Goal: Use online tool/utility: Utilize a website feature to perform a specific function

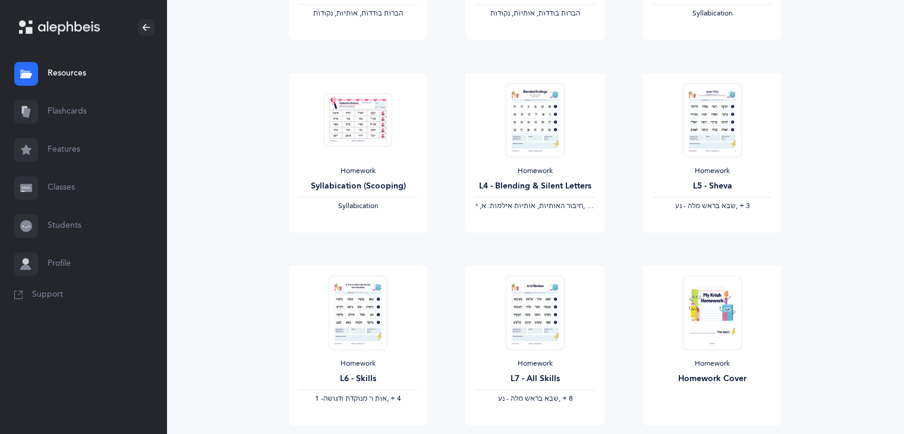
scroll to position [678, 0]
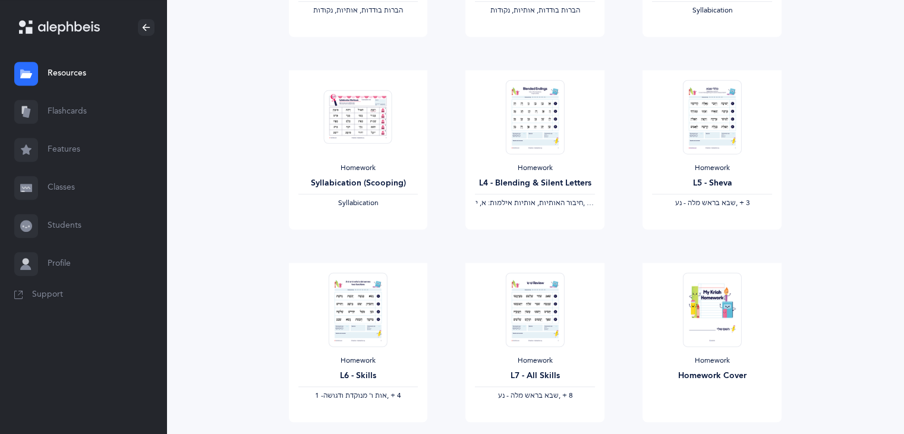
click at [65, 115] on link "Flashcards" at bounding box center [83, 112] width 166 height 38
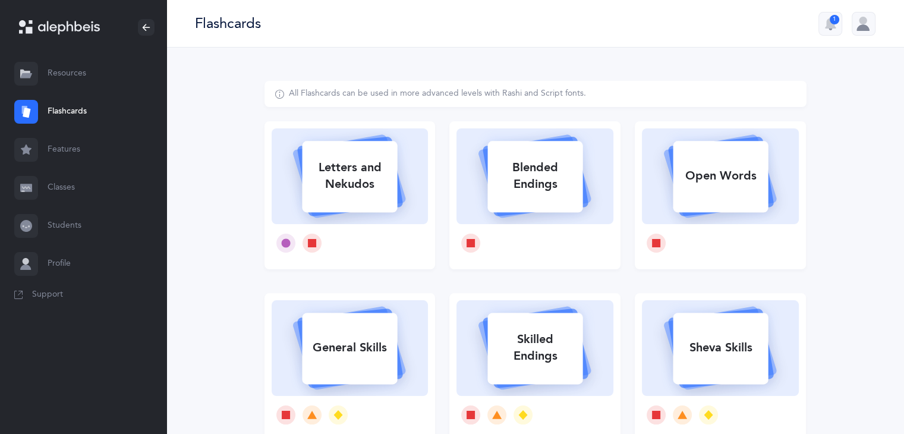
click at [711, 351] on div "Sheva Skills" at bounding box center [720, 347] width 95 height 31
select select
select select "single"
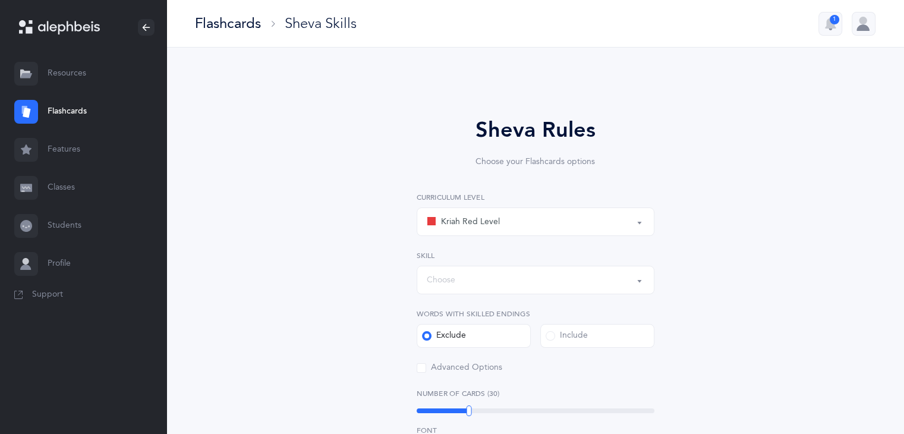
click at [711, 351] on div "Sheva Rules Choose your Flashcards options Kriah Red Level Kriah Orange Level K…" at bounding box center [535, 441] width 542 height 720
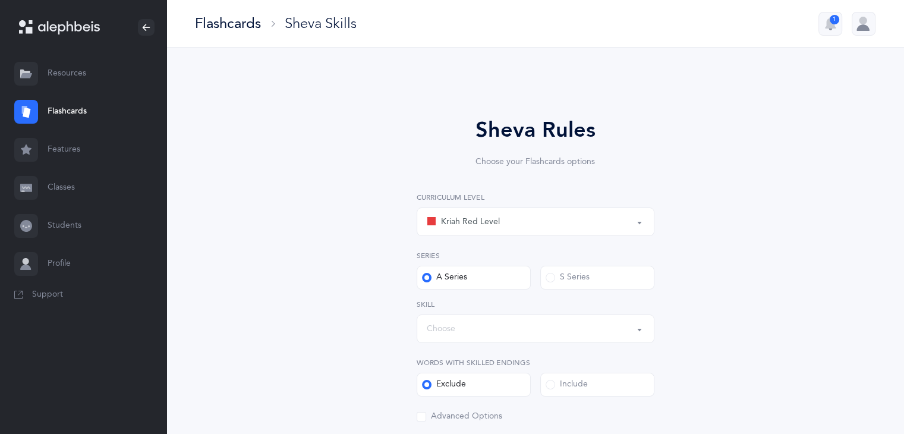
click at [641, 224] on button "Kriah Red Level" at bounding box center [536, 221] width 238 height 29
click at [493, 263] on link "Kriah Red Level" at bounding box center [536, 257] width 218 height 24
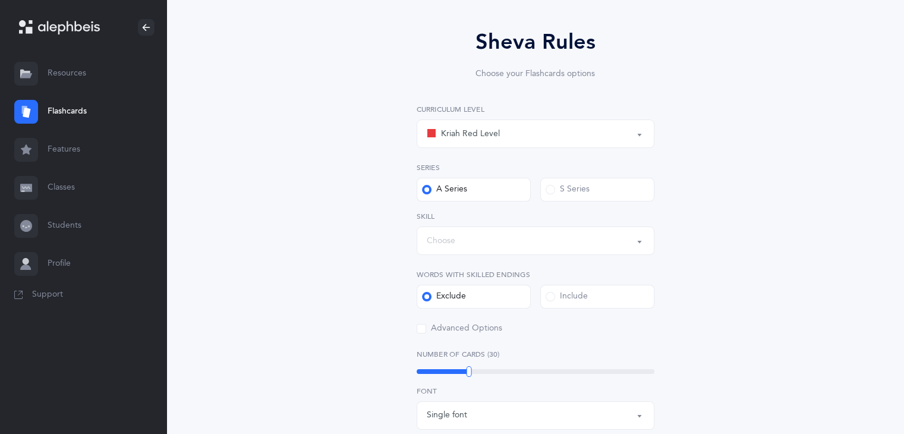
scroll to position [97, 0]
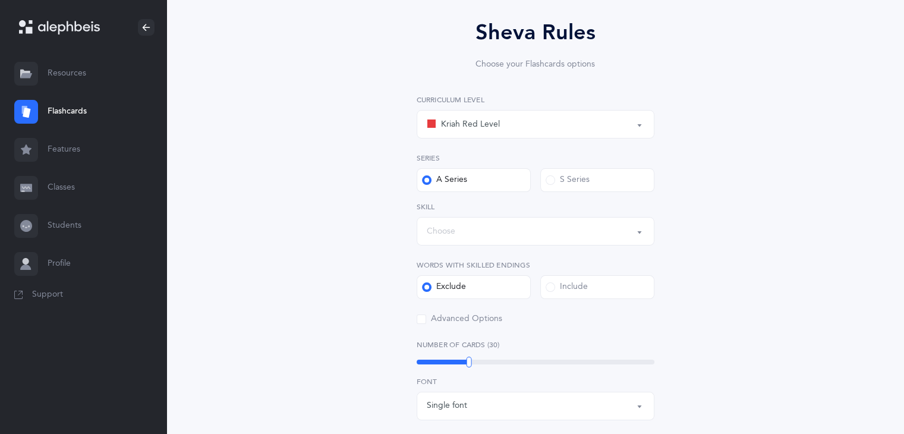
click at [640, 232] on button "Choose" at bounding box center [536, 231] width 238 height 29
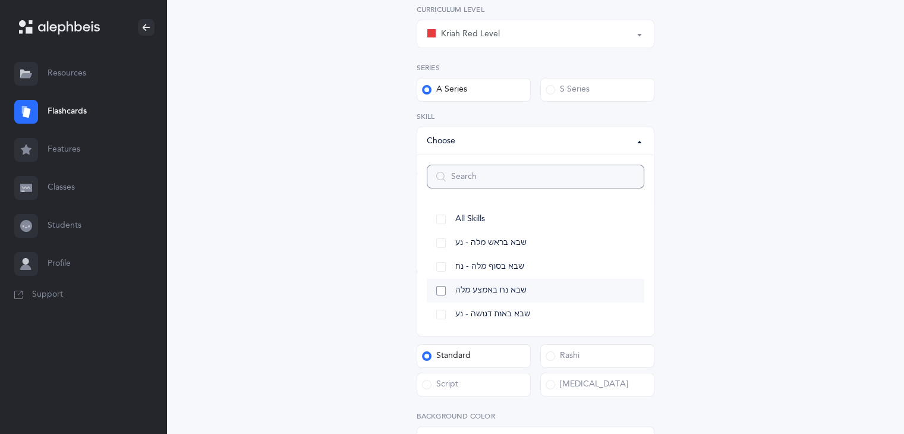
scroll to position [188, 0]
click at [440, 246] on link "שבא בראש מלה - נע" at bounding box center [536, 243] width 218 height 24
select select "12"
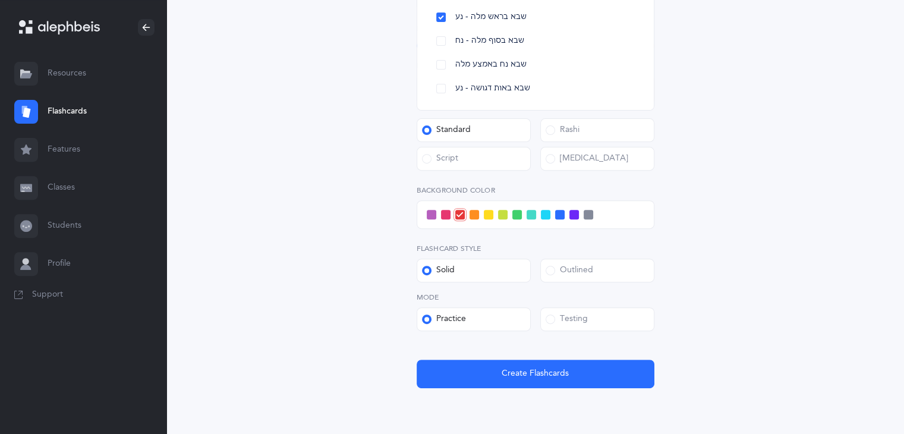
scroll to position [415, 0]
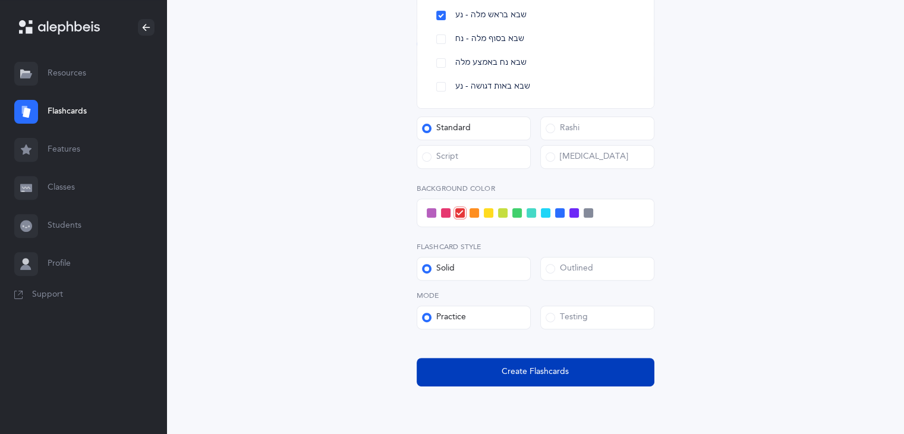
click at [559, 375] on span "Create Flashcards" at bounding box center [535, 372] width 67 height 12
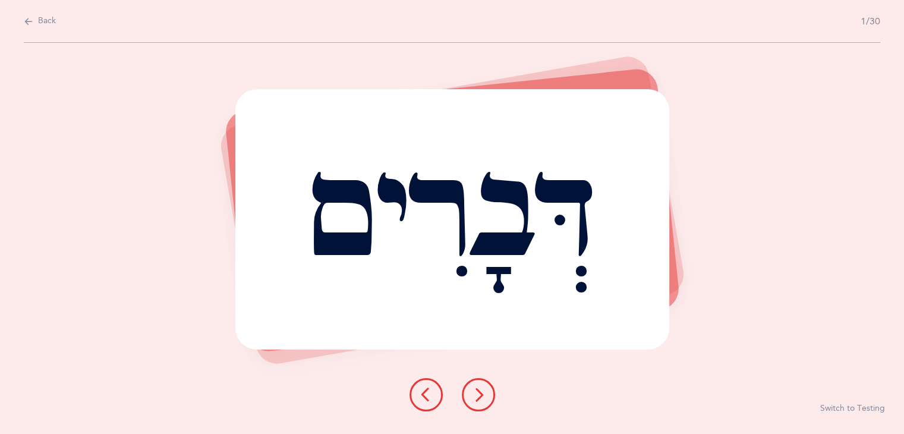
scroll to position [0, 0]
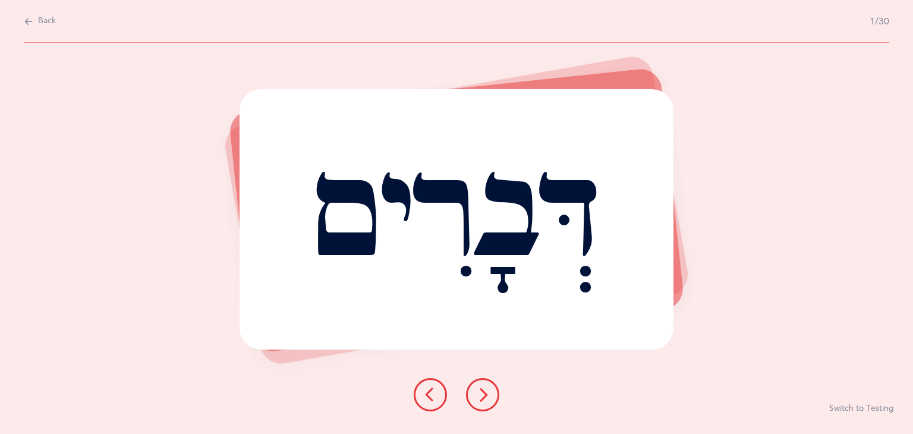
click at [480, 393] on icon at bounding box center [482, 395] width 14 height 14
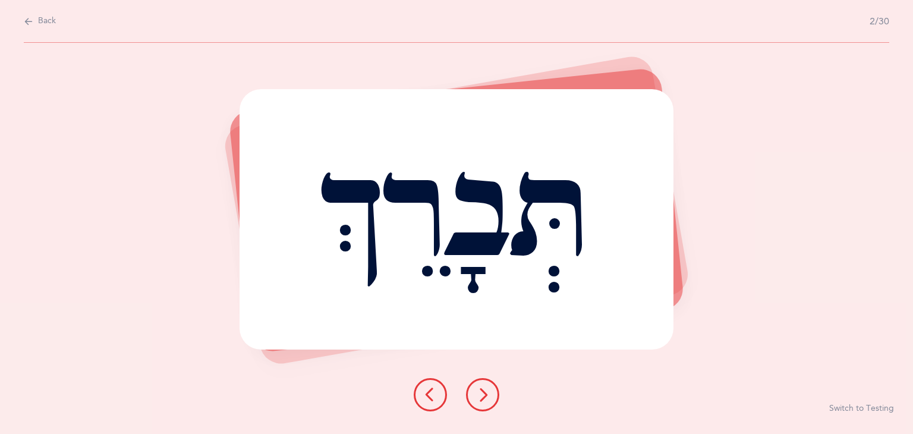
click at [490, 390] on button at bounding box center [482, 394] width 33 height 33
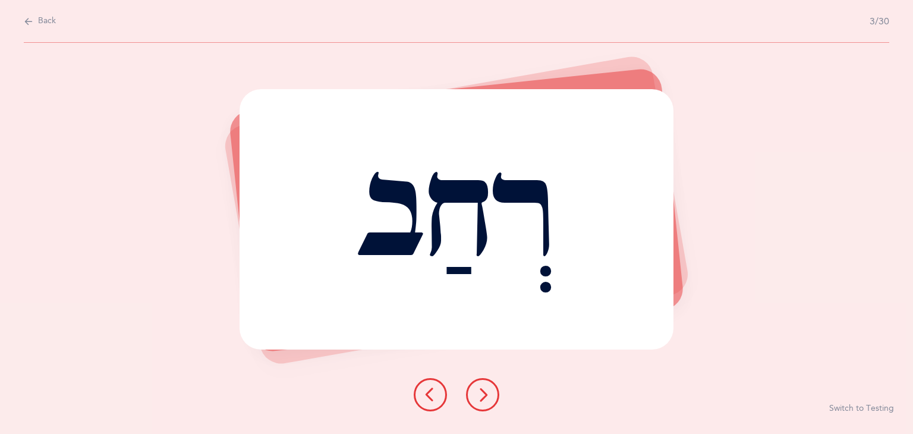
drag, startPoint x: 484, startPoint y: 383, endPoint x: 473, endPoint y: 400, distance: 20.6
click at [473, 400] on button at bounding box center [482, 394] width 33 height 33
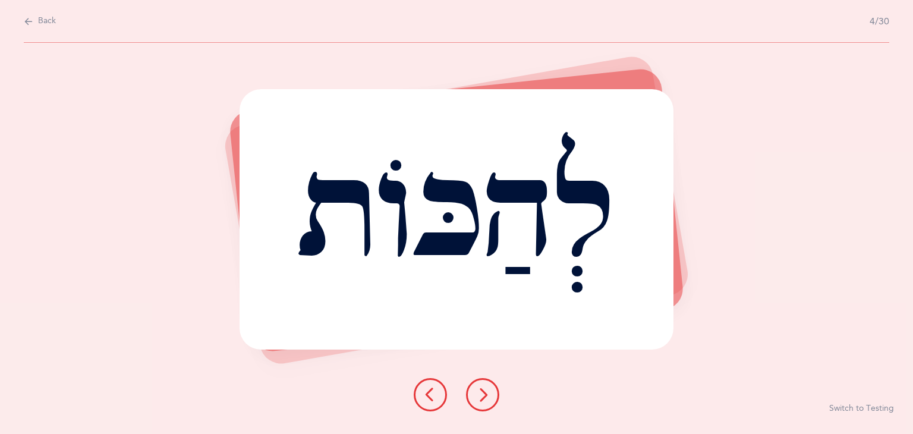
click at [483, 400] on icon at bounding box center [482, 395] width 14 height 14
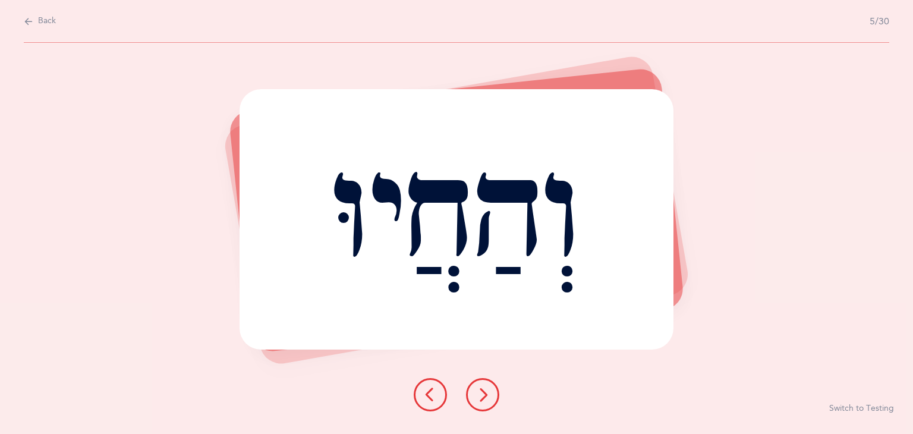
click at [483, 400] on icon at bounding box center [482, 395] width 14 height 14
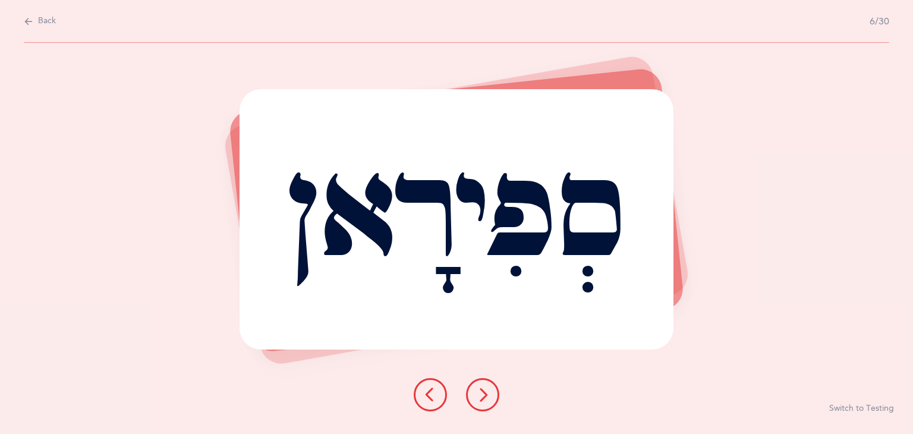
click at [427, 388] on icon at bounding box center [430, 395] width 14 height 14
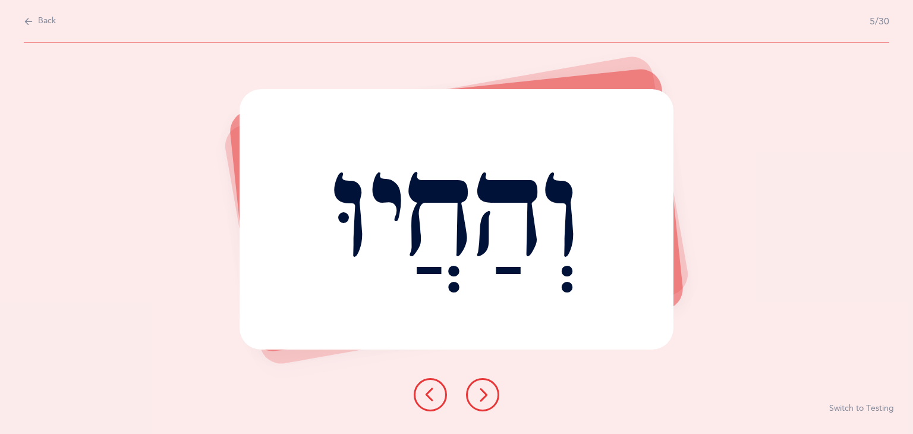
click at [489, 402] on button at bounding box center [482, 394] width 33 height 33
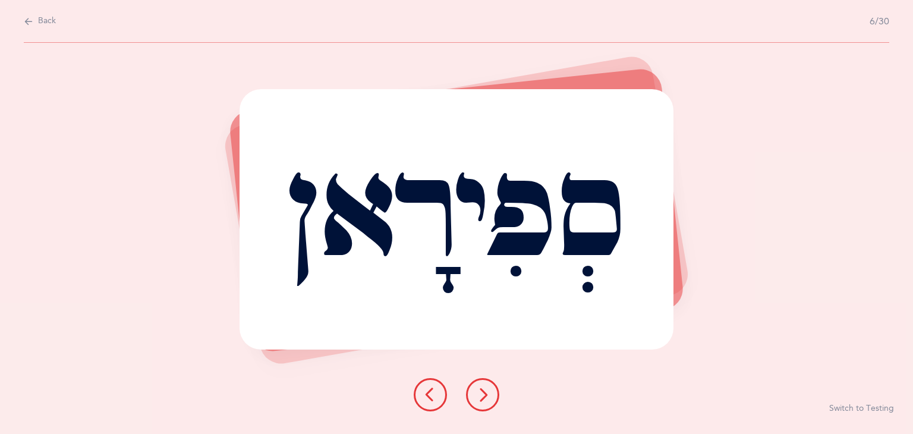
click at [487, 396] on icon at bounding box center [482, 395] width 14 height 14
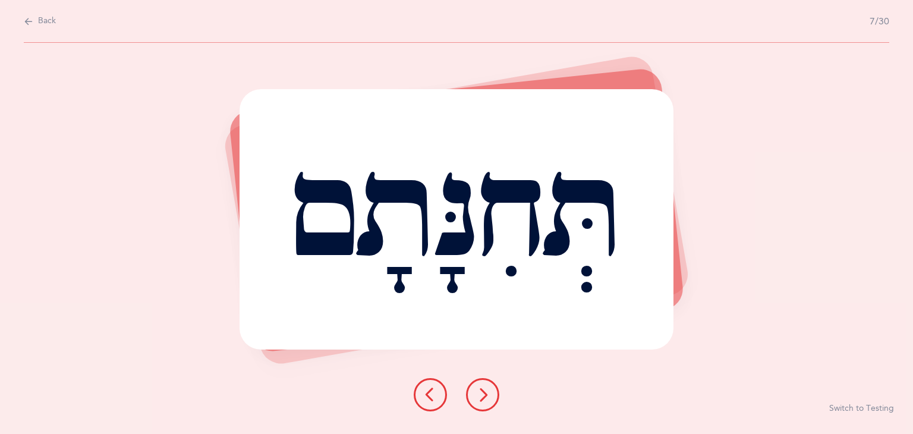
click at [477, 386] on button at bounding box center [482, 394] width 33 height 33
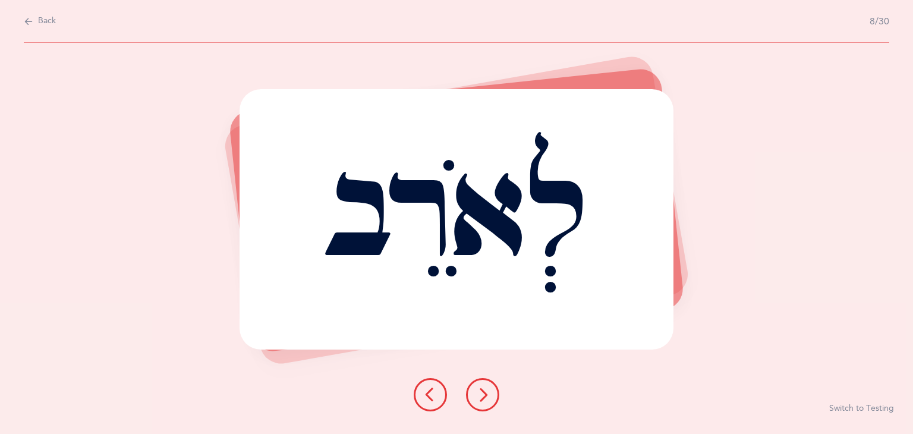
click at [477, 386] on button at bounding box center [482, 394] width 33 height 33
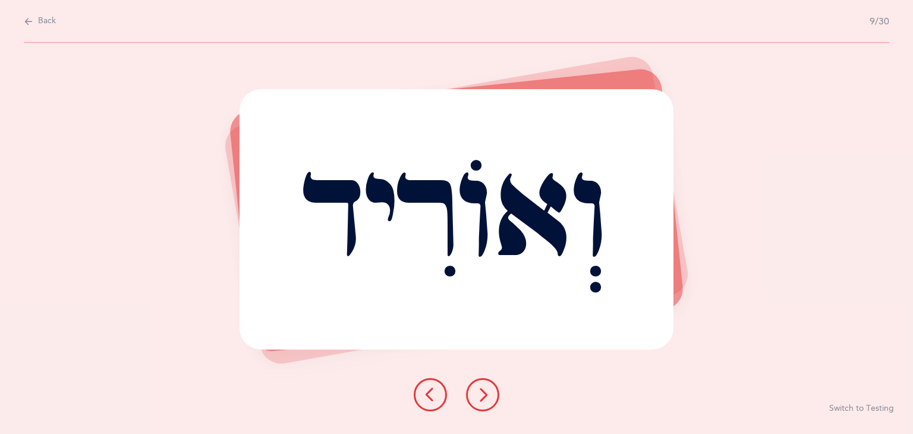
click at [489, 385] on button at bounding box center [482, 394] width 33 height 33
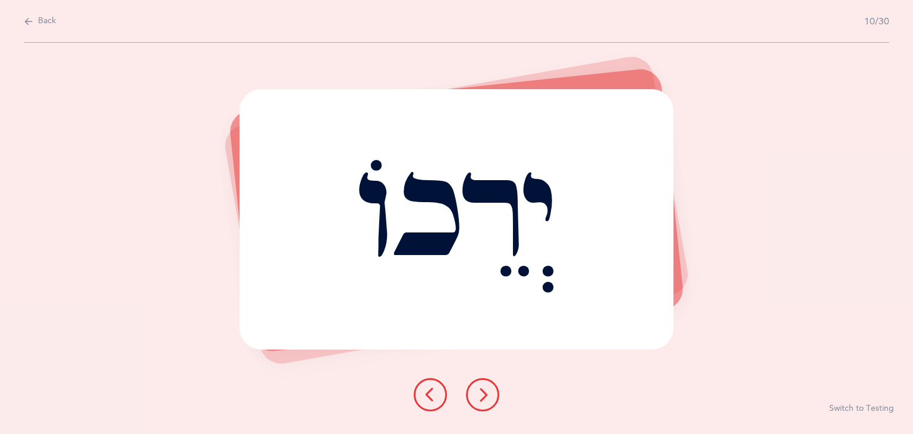
click at [478, 392] on icon at bounding box center [482, 395] width 14 height 14
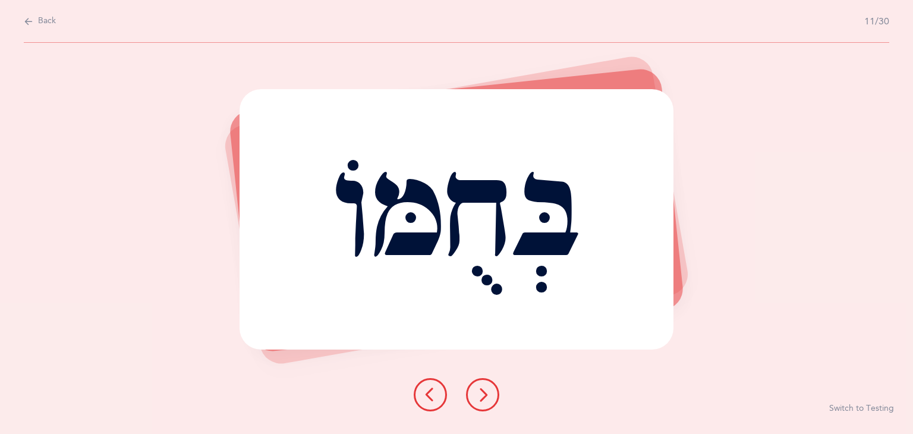
click at [493, 396] on button at bounding box center [482, 394] width 33 height 33
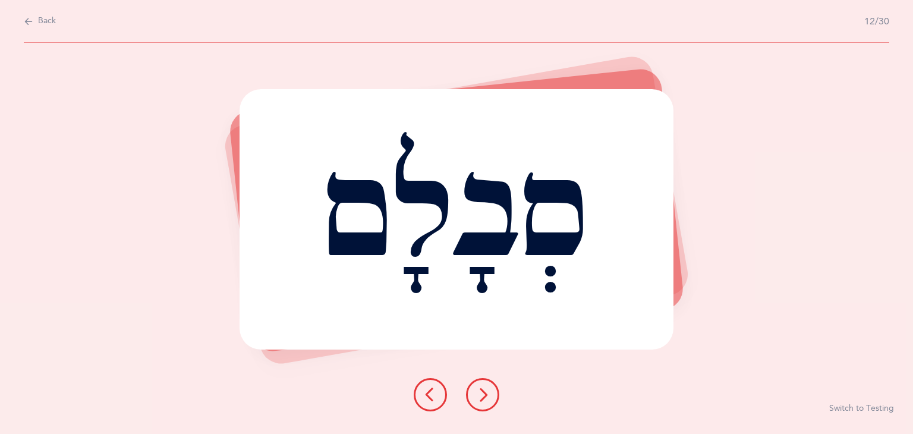
click at [478, 392] on icon at bounding box center [482, 395] width 14 height 14
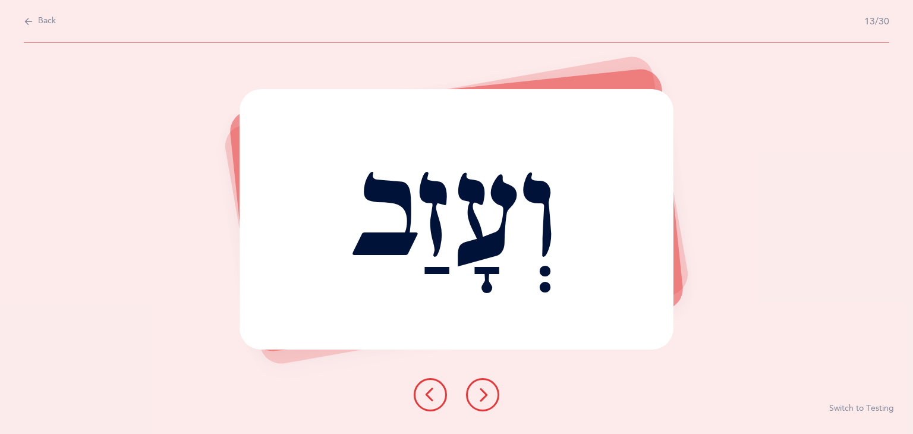
click at [478, 401] on button at bounding box center [482, 394] width 33 height 33
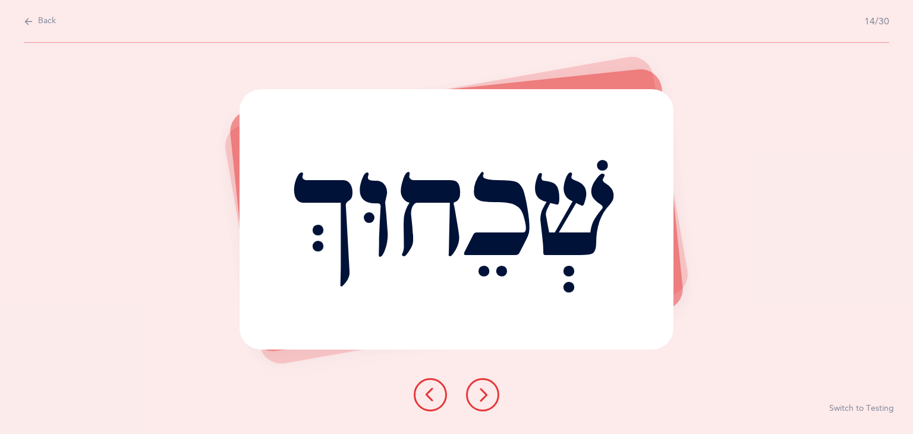
click at [486, 392] on icon at bounding box center [482, 395] width 14 height 14
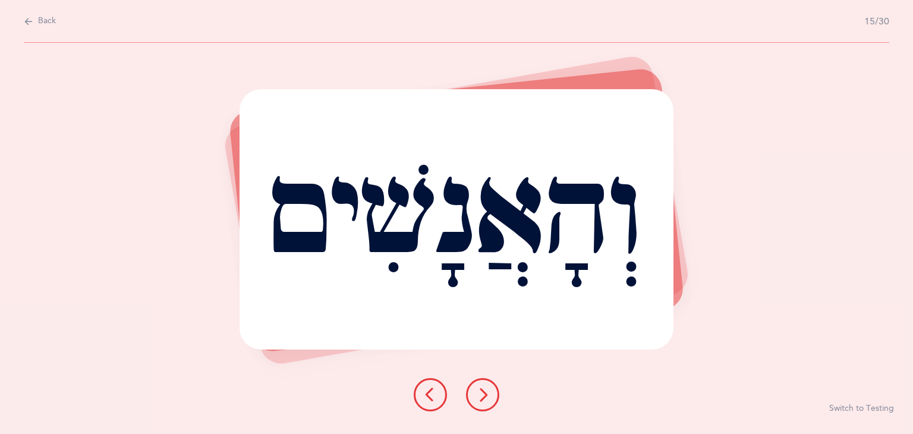
click at [468, 393] on button at bounding box center [482, 394] width 33 height 33
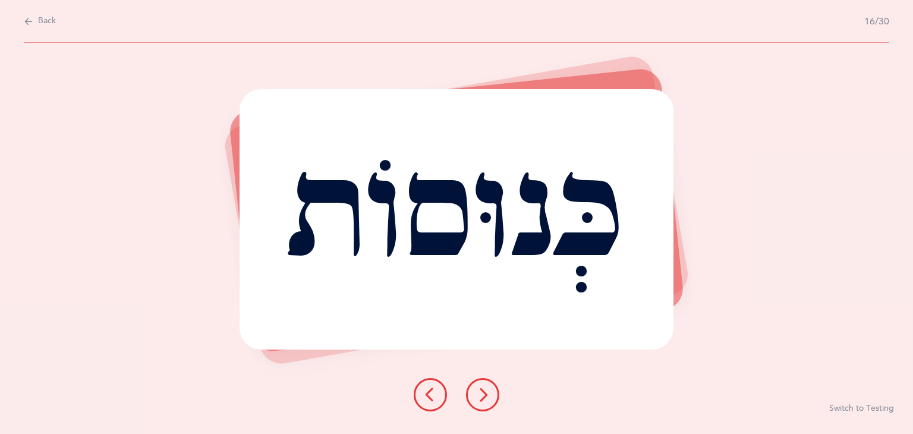
drag, startPoint x: 506, startPoint y: 401, endPoint x: 490, endPoint y: 392, distance: 18.4
click at [490, 392] on div at bounding box center [456, 394] width 105 height 33
click at [490, 392] on button at bounding box center [482, 394] width 33 height 33
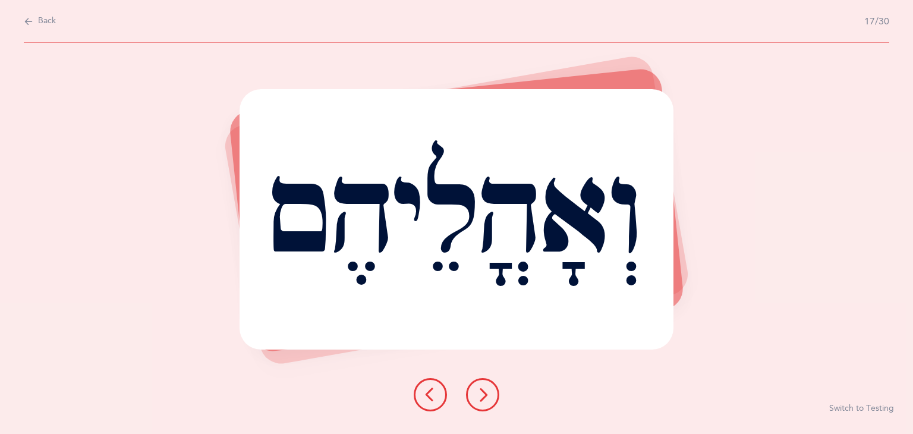
drag, startPoint x: 522, startPoint y: 348, endPoint x: 555, endPoint y: 357, distance: 34.6
click at [555, 357] on div "וְאָהֳלֵיהֶם Report incorrect word Switch to Testing" at bounding box center [456, 238] width 913 height 391
click at [496, 390] on button at bounding box center [482, 394] width 33 height 33
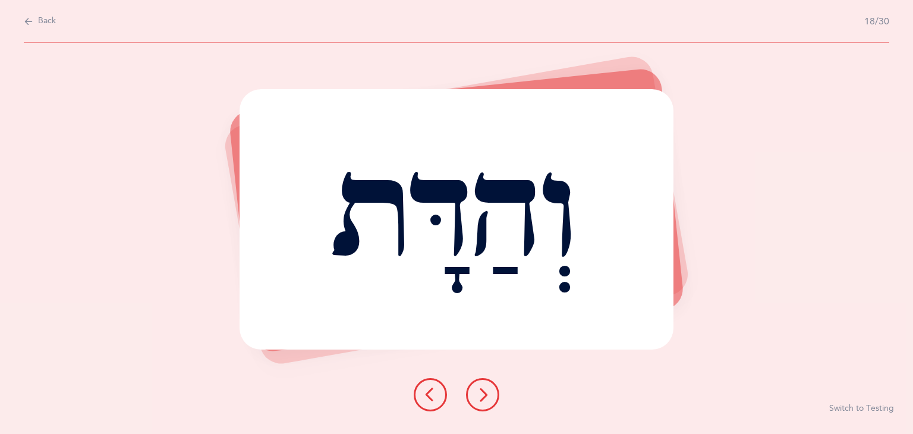
click at [494, 391] on button at bounding box center [482, 394] width 33 height 33
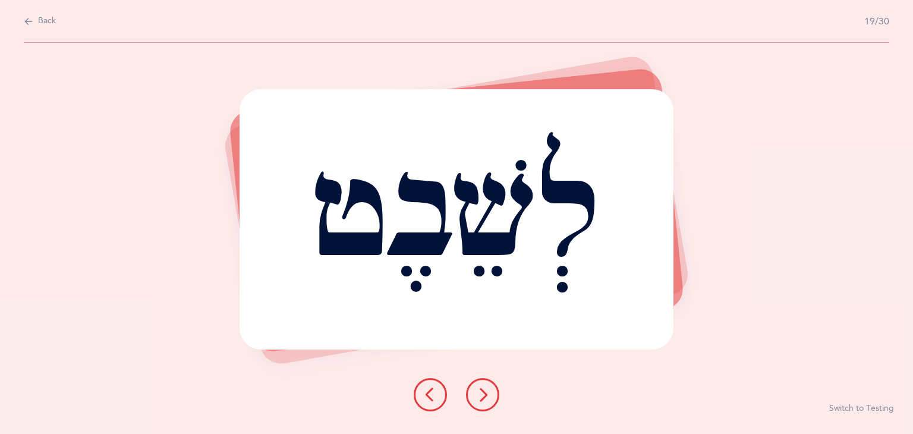
click at [495, 391] on button at bounding box center [482, 394] width 33 height 33
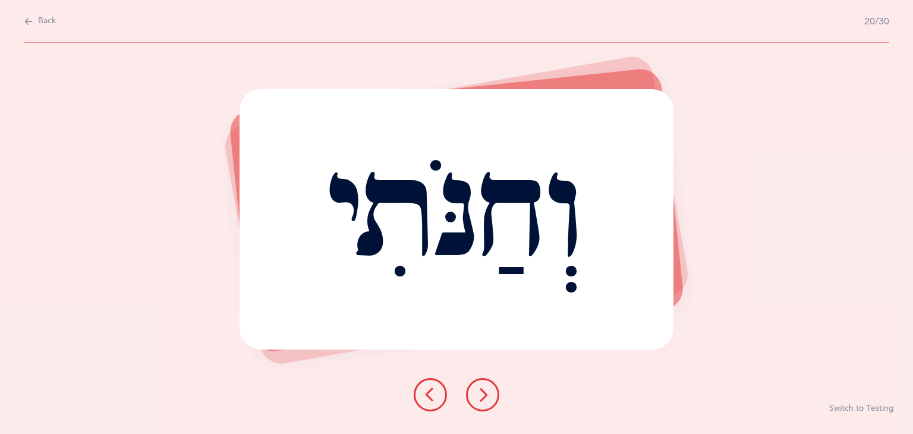
click at [495, 391] on button at bounding box center [482, 394] width 33 height 33
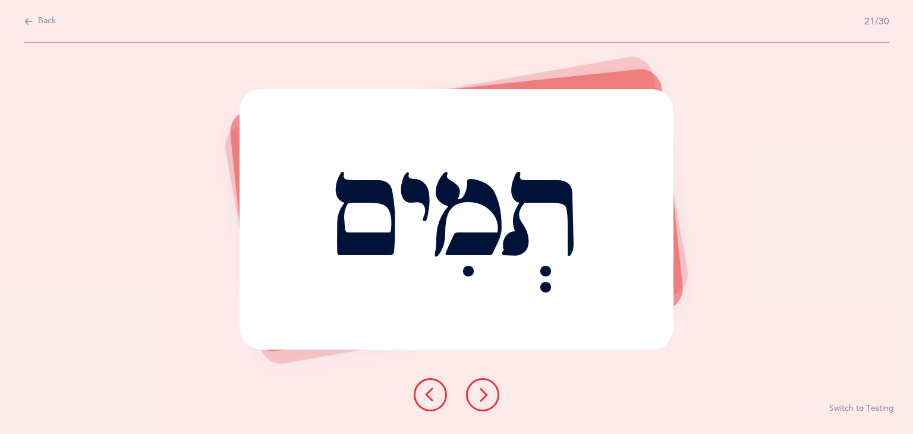
click at [433, 404] on button at bounding box center [430, 394] width 33 height 33
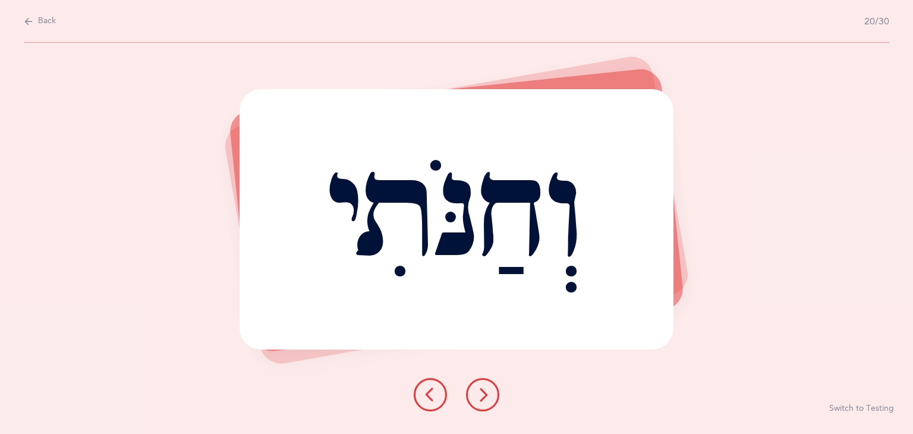
click at [481, 392] on icon at bounding box center [482, 395] width 14 height 14
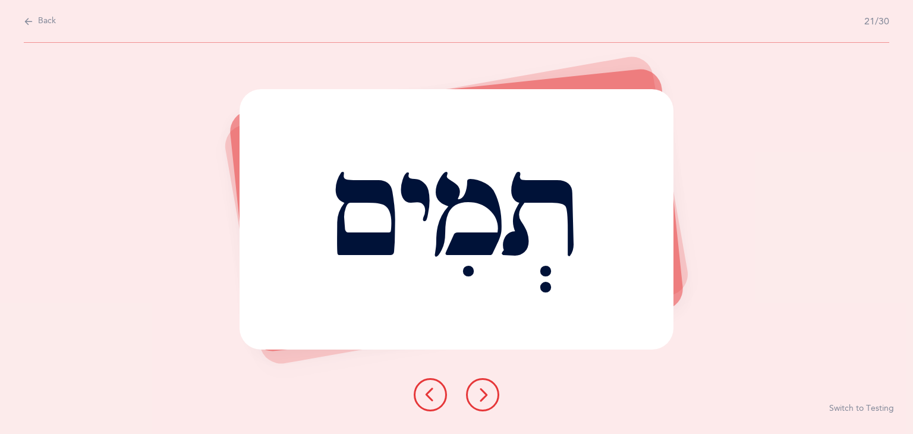
click at [487, 390] on icon at bounding box center [482, 395] width 14 height 14
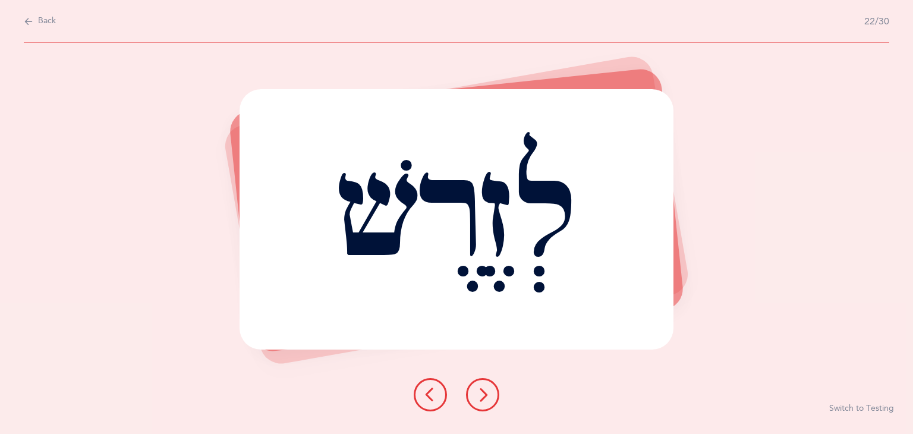
click at [491, 391] on button at bounding box center [482, 394] width 33 height 33
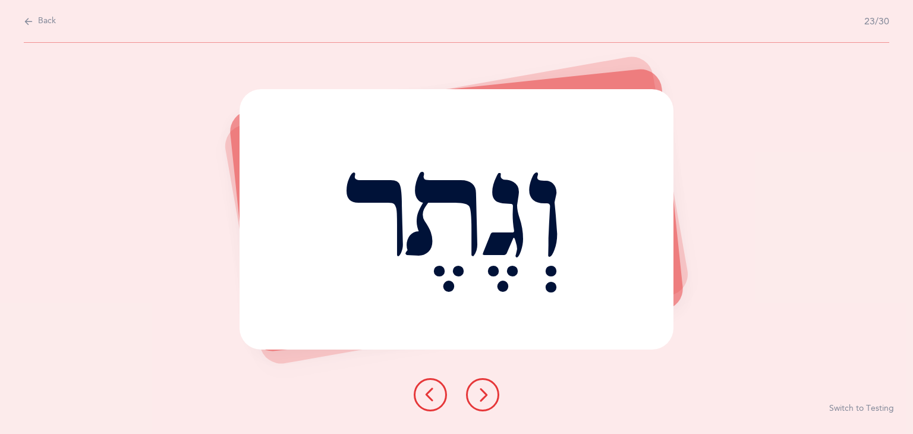
click at [484, 399] on icon at bounding box center [482, 395] width 14 height 14
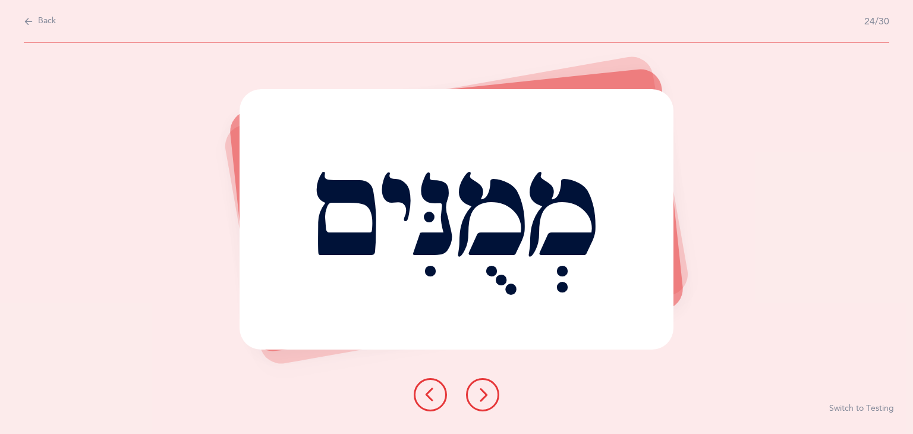
click at [484, 400] on icon at bounding box center [482, 395] width 14 height 14
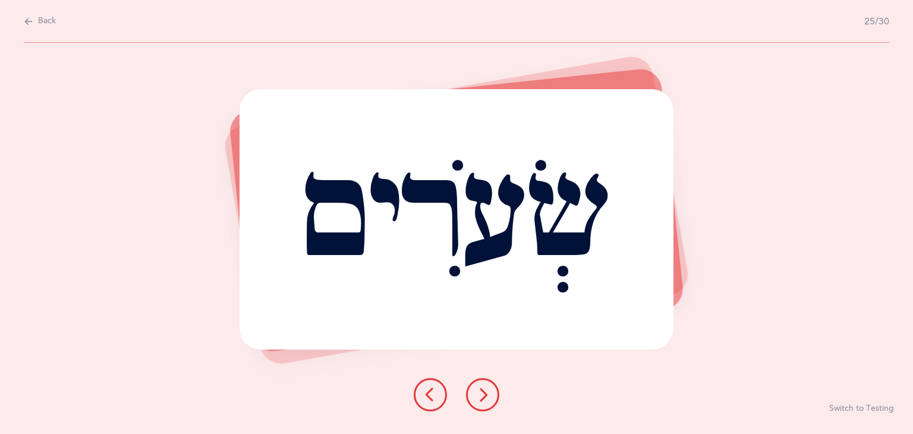
drag, startPoint x: 481, startPoint y: 388, endPoint x: 476, endPoint y: 395, distance: 9.4
click at [476, 395] on icon at bounding box center [482, 395] width 14 height 14
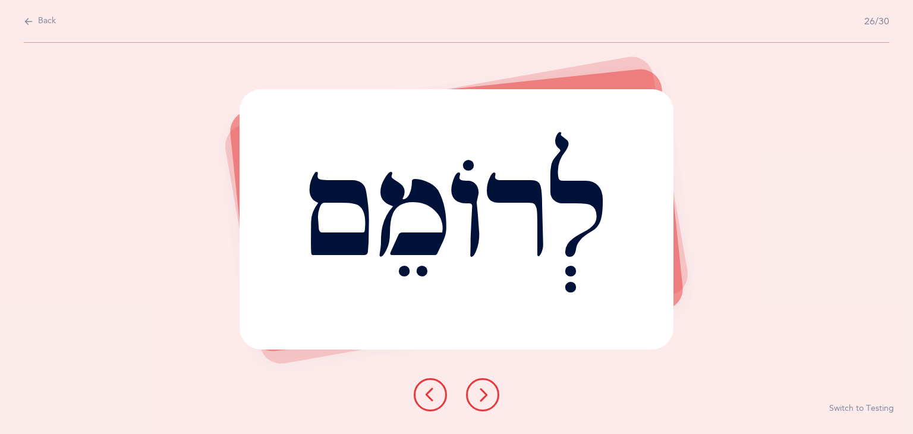
click at [474, 381] on button at bounding box center [482, 394] width 33 height 33
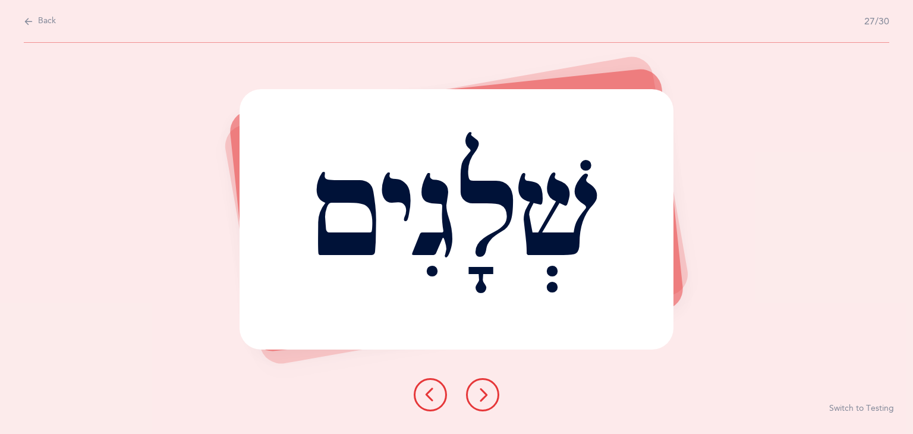
click at [480, 399] on icon at bounding box center [482, 395] width 14 height 14
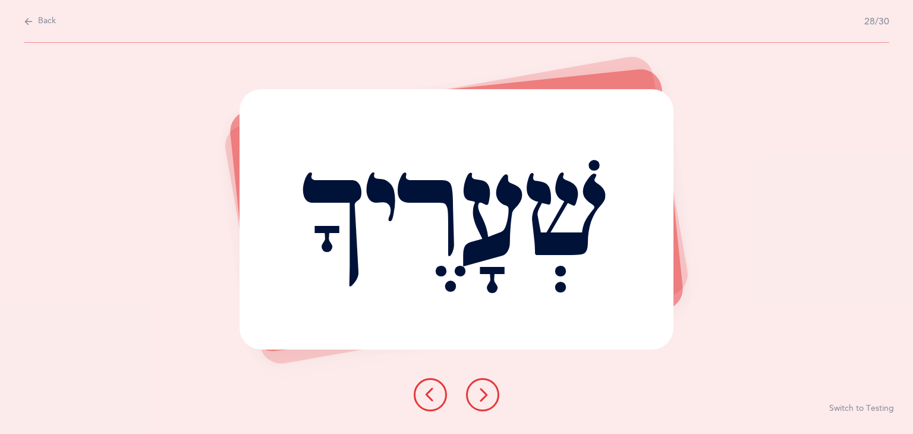
click at [470, 392] on button at bounding box center [482, 394] width 33 height 33
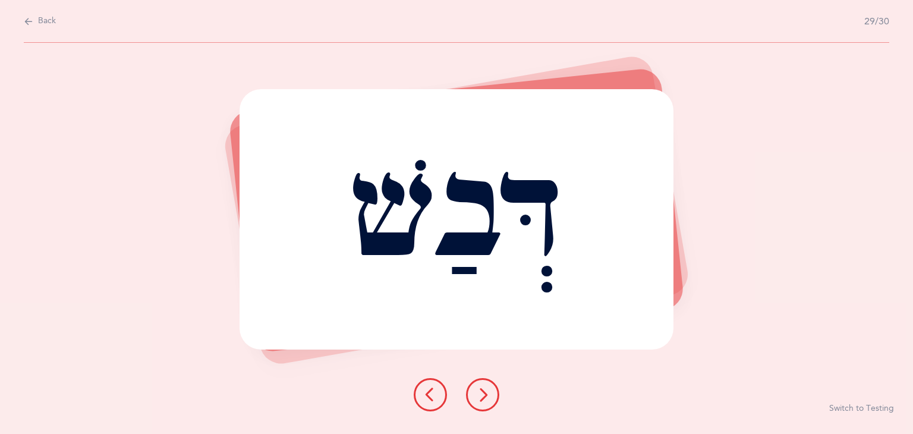
click at [480, 388] on icon at bounding box center [482, 395] width 14 height 14
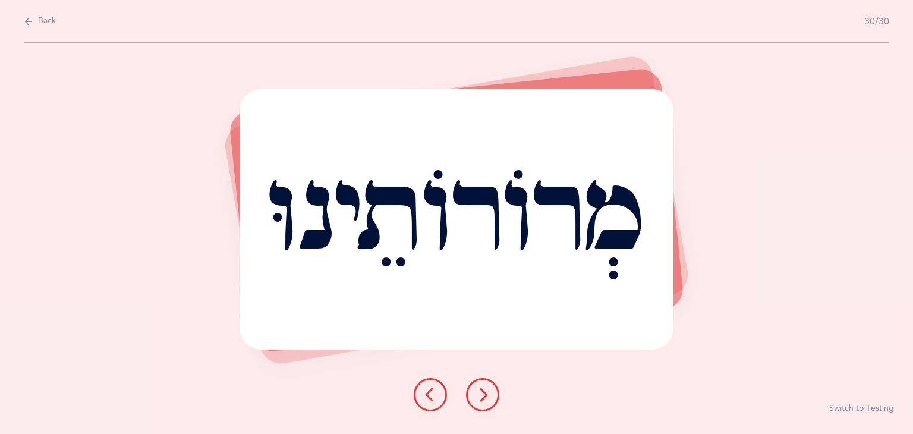
click at [478, 393] on icon at bounding box center [482, 395] width 14 height 14
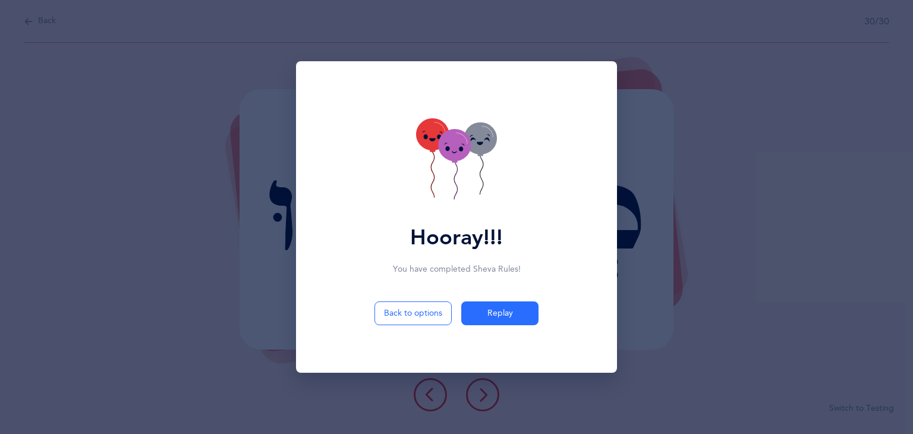
click at [466, 155] on icon at bounding box center [454, 148] width 33 height 32
click at [466, 155] on icon at bounding box center [454, 145] width 33 height 32
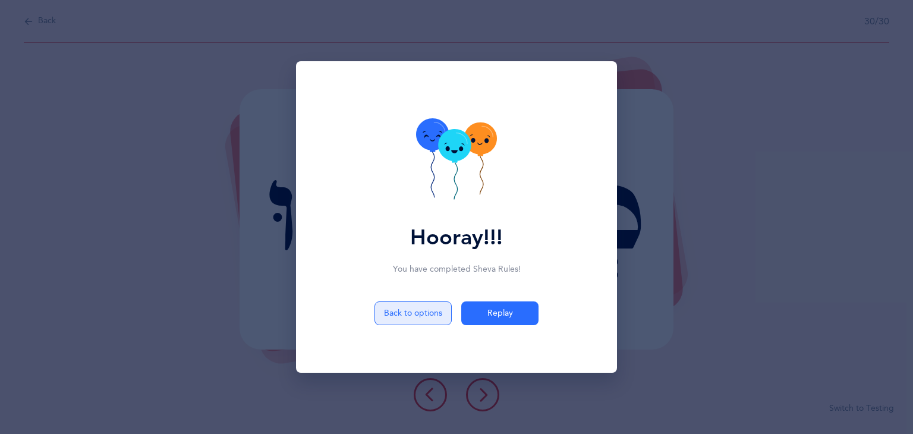
click at [397, 314] on button "Back to options" at bounding box center [412, 313] width 77 height 24
select select "12"
select select "single"
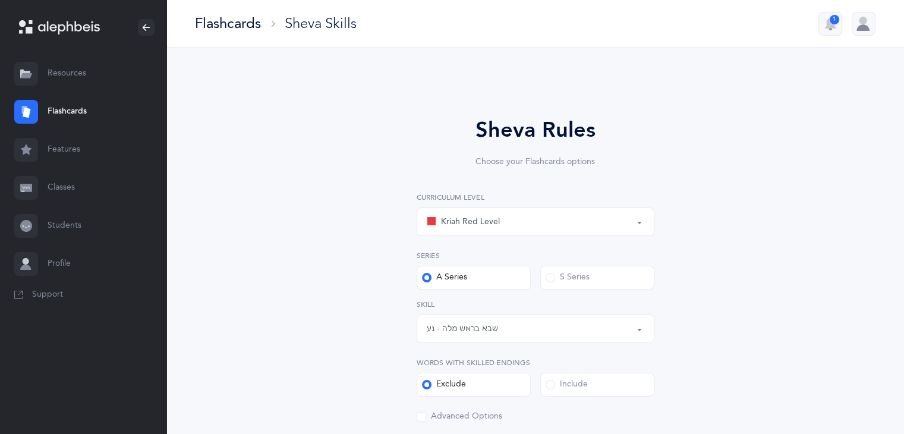
click at [637, 329] on button "שבא בראש מלה - נע" at bounding box center [536, 328] width 238 height 29
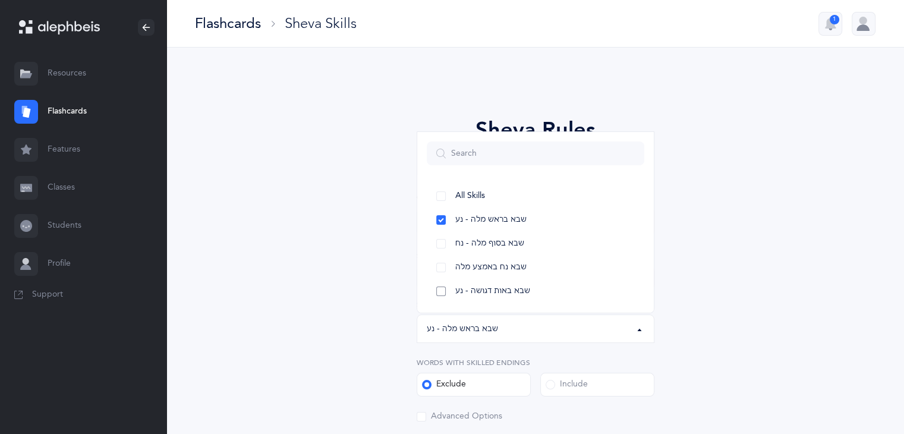
click at [446, 288] on link "שבא באות דגושה - נע" at bounding box center [536, 291] width 218 height 24
click at [440, 217] on link "שבא בראש מלה - נע" at bounding box center [536, 220] width 218 height 24
click at [457, 191] on span "All Skills" at bounding box center [470, 196] width 30 height 11
click at [439, 266] on link "שבא נח באמצע מלה" at bounding box center [536, 268] width 218 height 24
click at [439, 248] on link "שבא בסוף מלה - נח" at bounding box center [536, 244] width 218 height 24
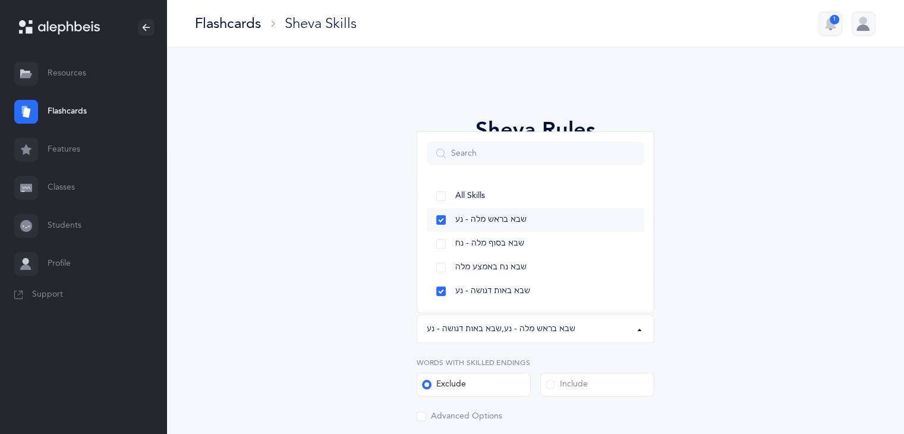
click at [439, 210] on link "שבא בראש מלה - נע" at bounding box center [536, 220] width 218 height 24
select select "16"
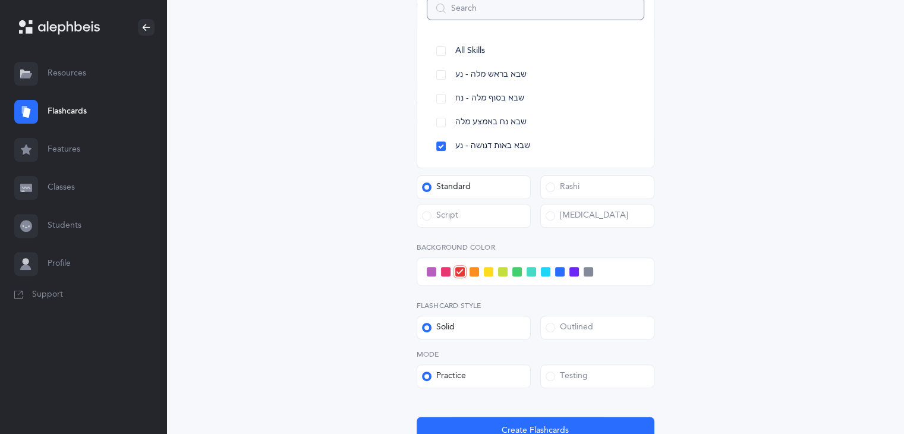
scroll to position [361, 0]
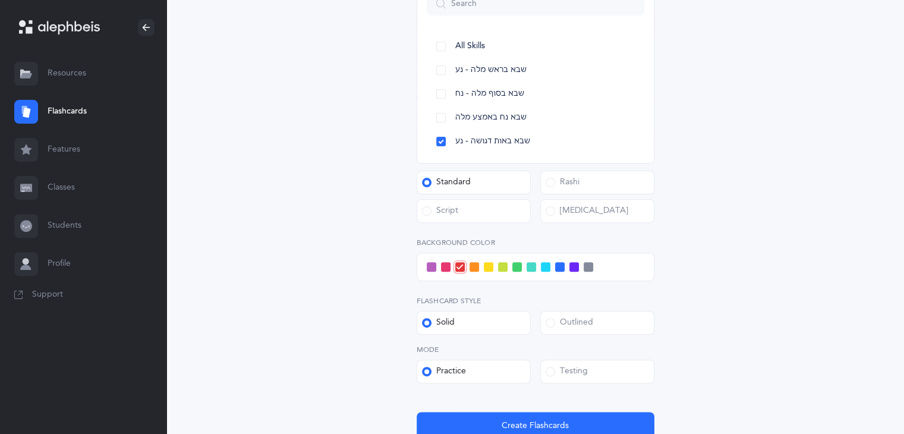
click at [514, 262] on span at bounding box center [517, 267] width 10 height 10
click at [0, 0] on input "checkbox" at bounding box center [0, 0] width 0 height 0
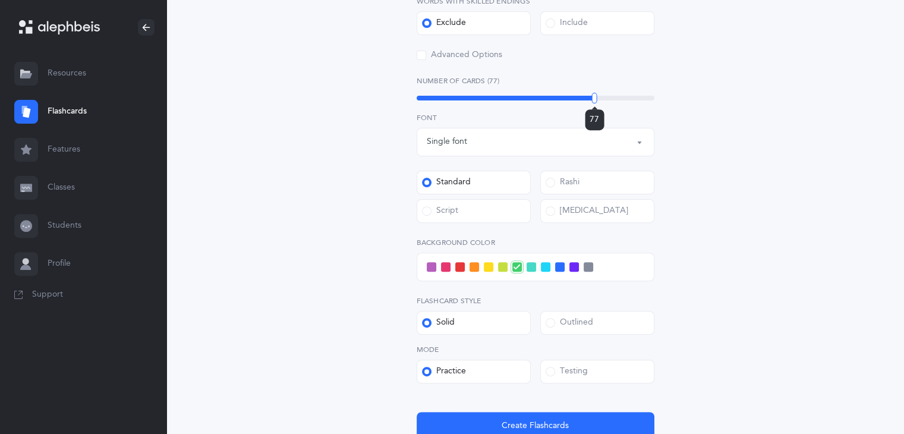
click at [594, 96] on div "77" at bounding box center [536, 98] width 238 height 5
click at [513, 89] on div "Number of Cards (77) 77" at bounding box center [536, 88] width 238 height 27
drag, startPoint x: 502, startPoint y: 93, endPoint x: 485, endPoint y: 98, distance: 17.9
click at [485, 98] on div "36" at bounding box center [536, 98] width 238 height 10
click at [475, 96] on div "32" at bounding box center [536, 98] width 238 height 5
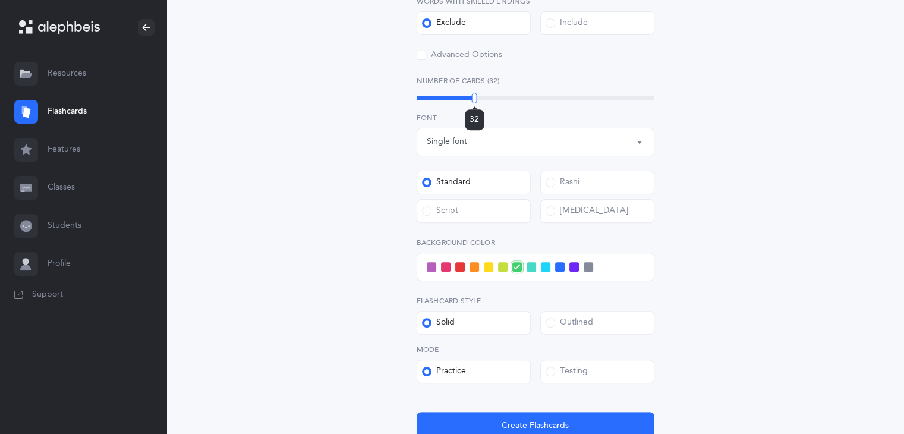
click at [474, 96] on div at bounding box center [474, 98] width 5 height 11
click at [473, 96] on div at bounding box center [473, 98] width 5 height 11
click at [470, 96] on div "30" at bounding box center [536, 98] width 238 height 5
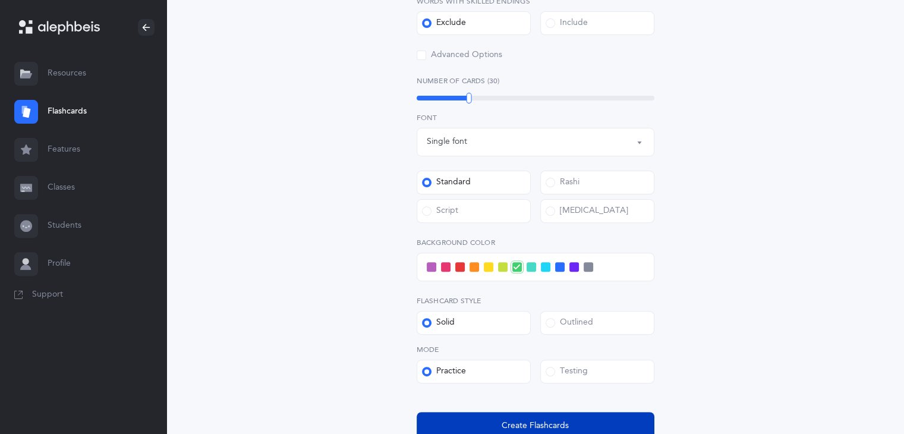
click at [612, 418] on button "Create Flashcards" at bounding box center [536, 426] width 238 height 29
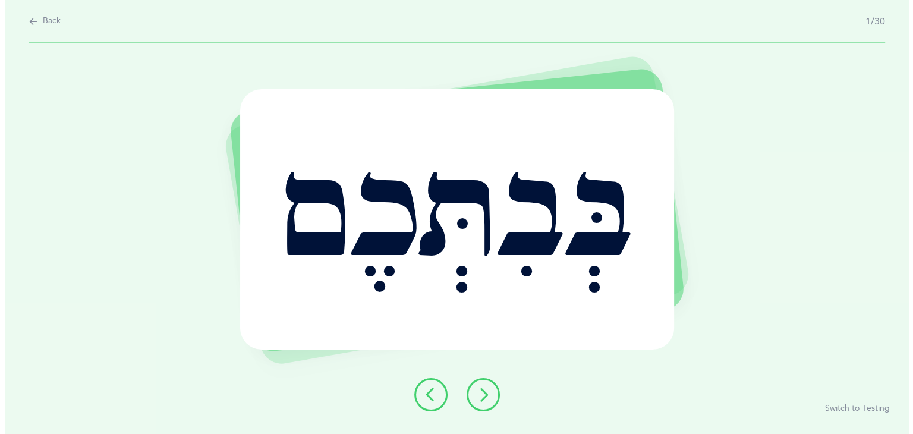
scroll to position [0, 0]
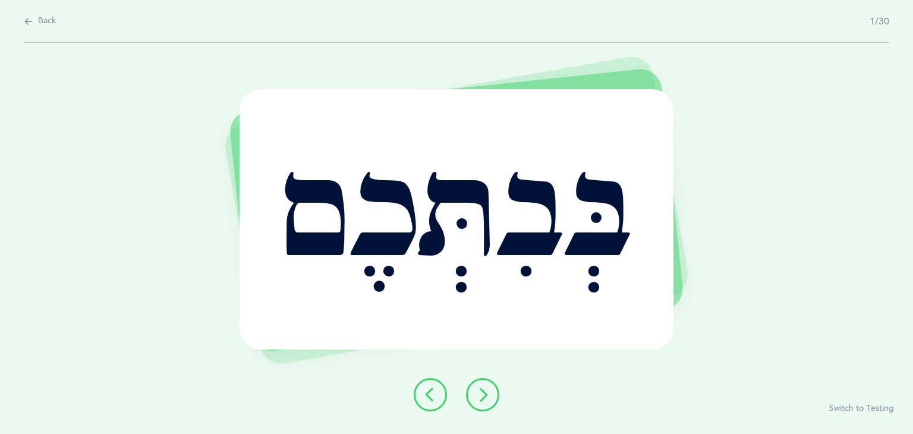
click at [492, 399] on button at bounding box center [482, 394] width 33 height 33
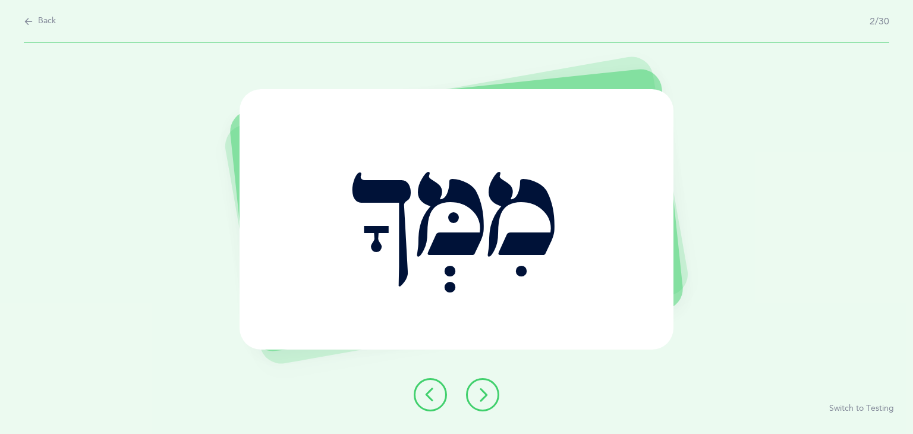
click at [494, 393] on button at bounding box center [482, 394] width 33 height 33
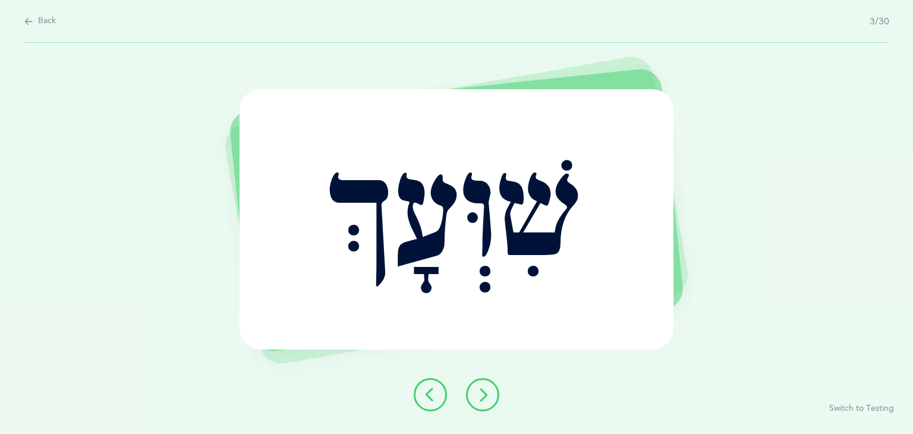
click at [478, 385] on button at bounding box center [482, 394] width 33 height 33
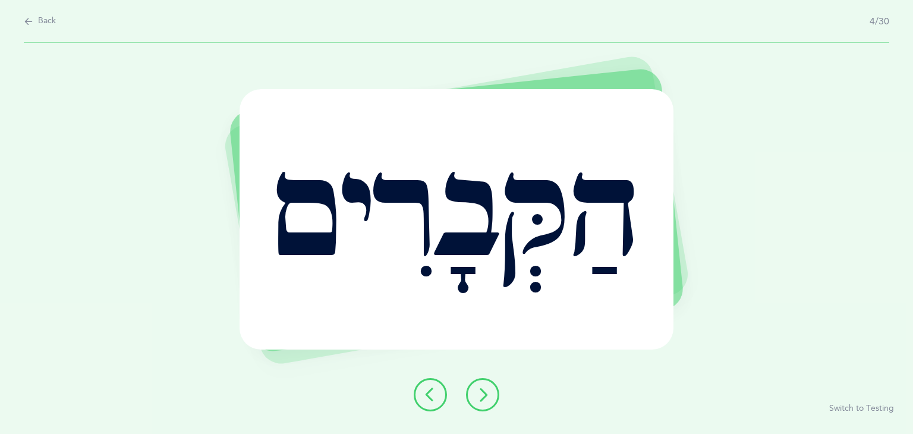
click at [478, 385] on button at bounding box center [482, 394] width 33 height 33
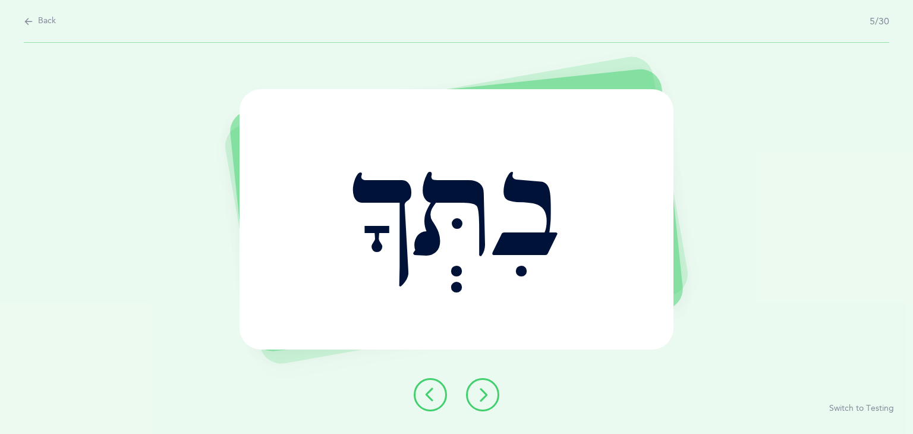
click at [502, 395] on div at bounding box center [456, 394] width 105 height 33
click at [492, 394] on button at bounding box center [482, 394] width 33 height 33
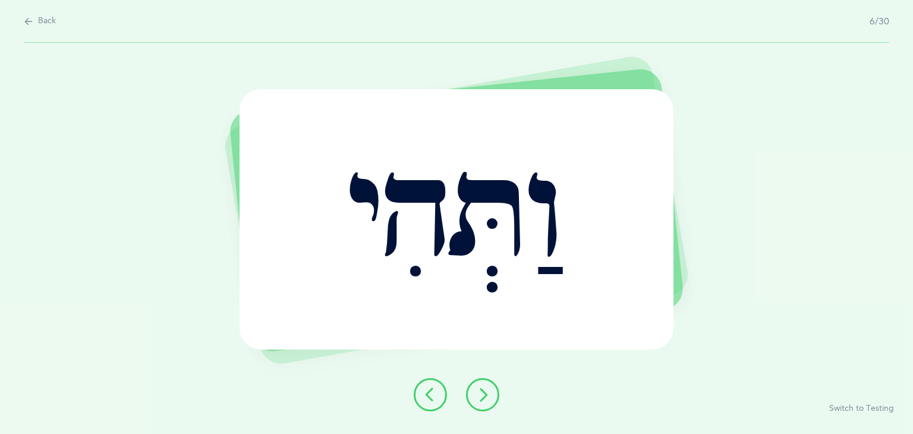
click at [492, 381] on button at bounding box center [482, 394] width 33 height 33
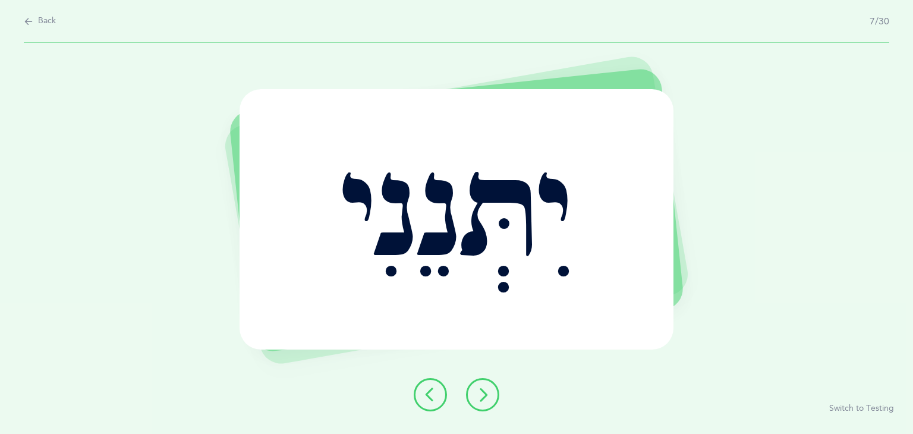
click at [496, 384] on button at bounding box center [482, 394] width 33 height 33
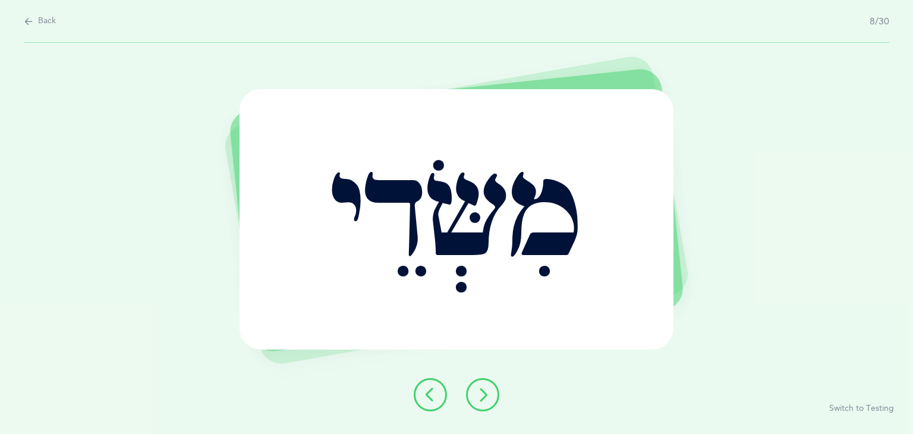
click at [484, 396] on icon at bounding box center [482, 395] width 14 height 14
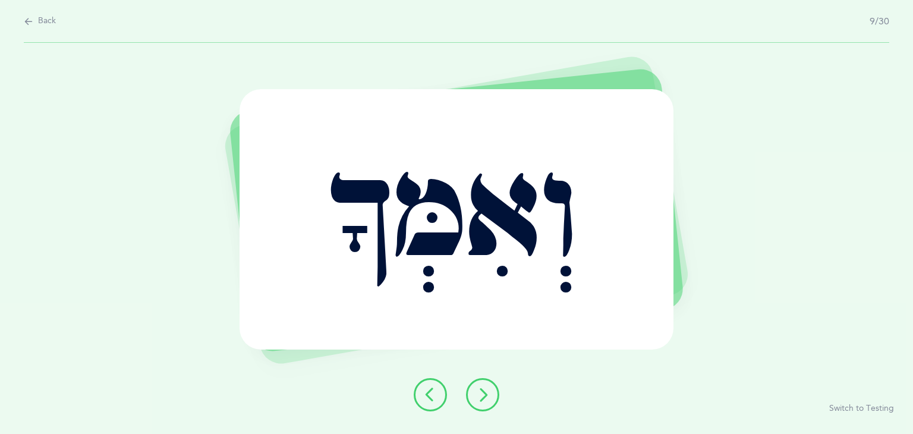
click at [489, 391] on icon at bounding box center [482, 395] width 14 height 14
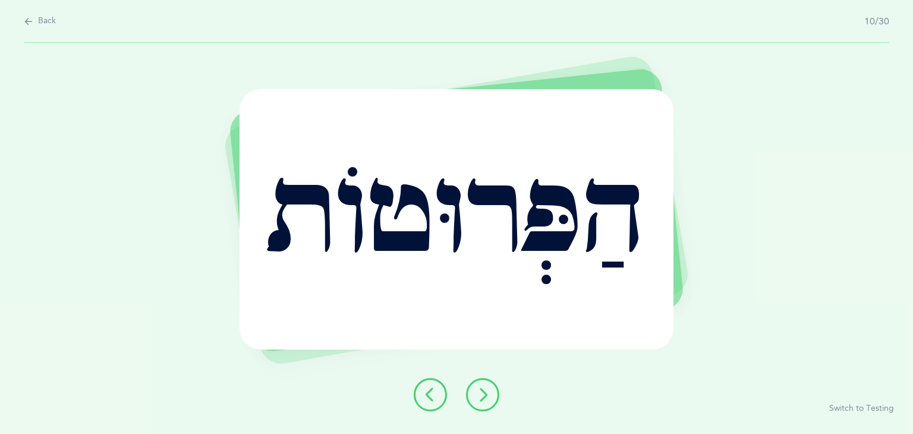
click at [484, 388] on icon at bounding box center [482, 395] width 14 height 14
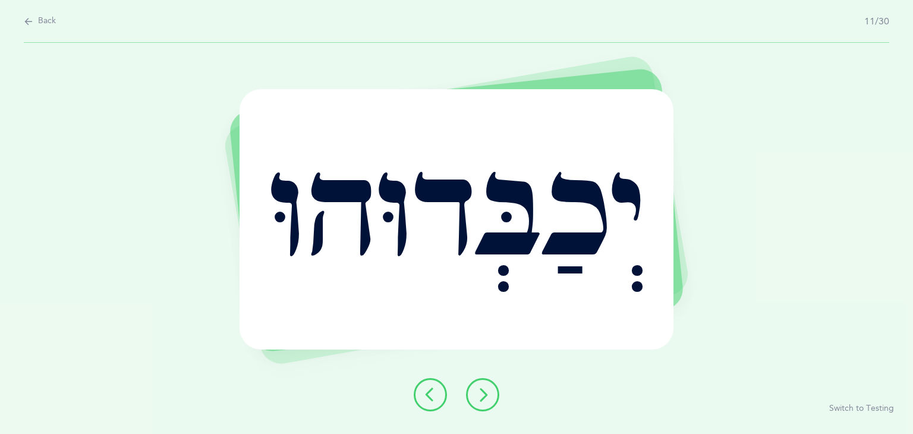
click at [470, 394] on button at bounding box center [482, 394] width 33 height 33
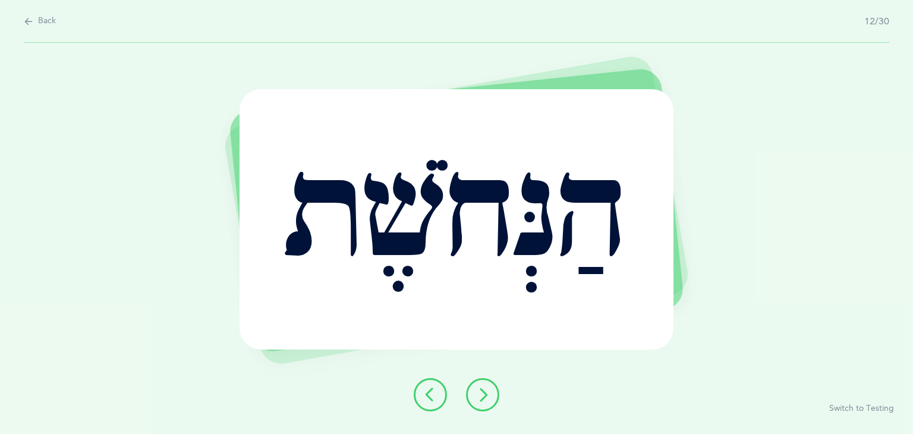
click at [492, 388] on button at bounding box center [482, 394] width 33 height 33
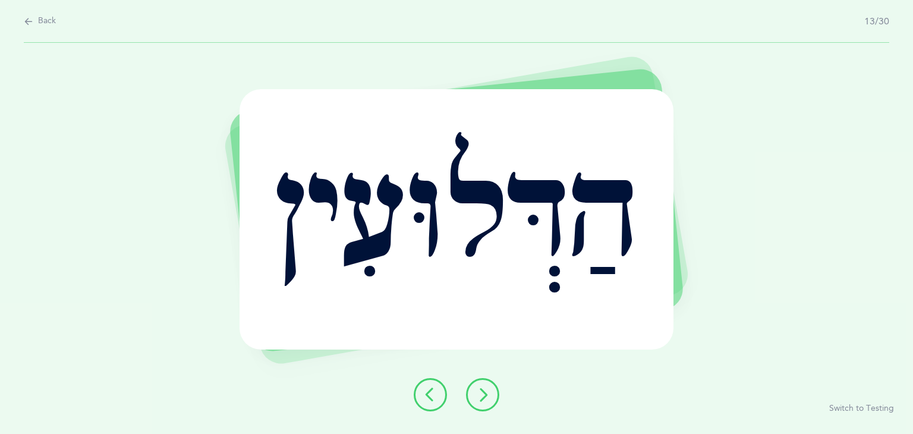
click at [490, 398] on button at bounding box center [482, 394] width 33 height 33
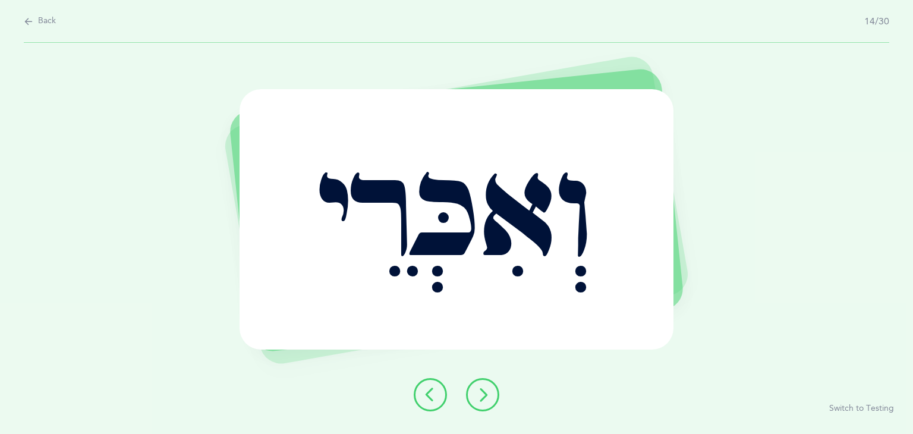
click at [493, 406] on button at bounding box center [482, 394] width 33 height 33
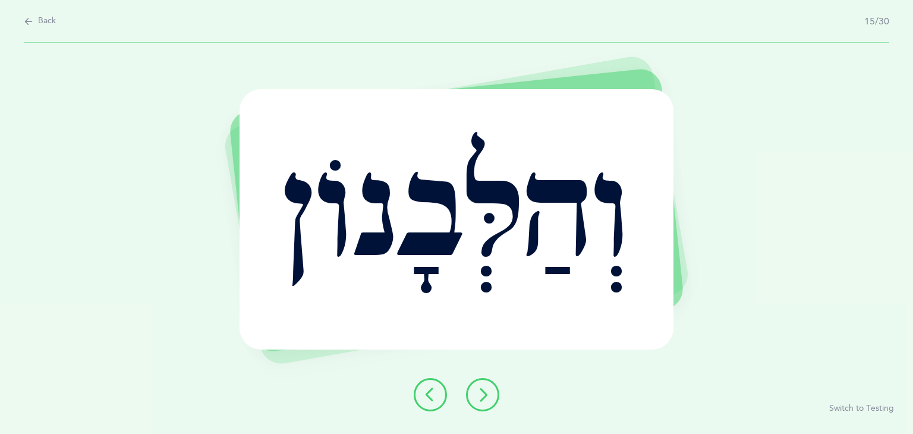
click at [482, 383] on button at bounding box center [482, 394] width 33 height 33
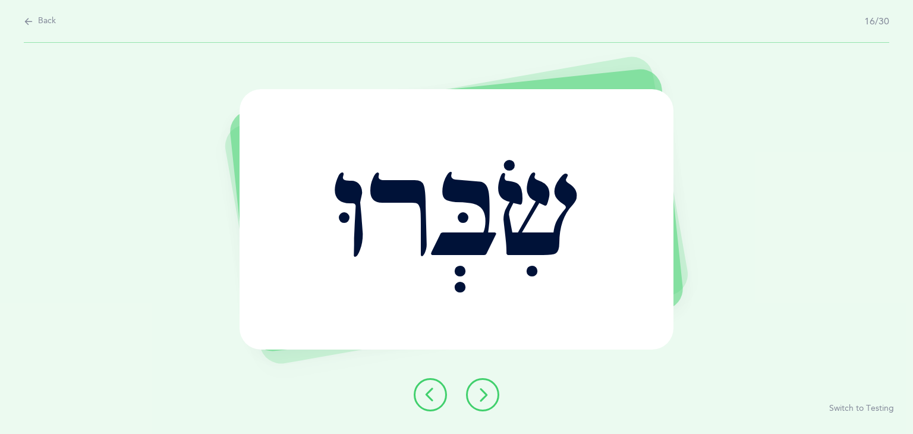
click at [473, 389] on button at bounding box center [482, 394] width 33 height 33
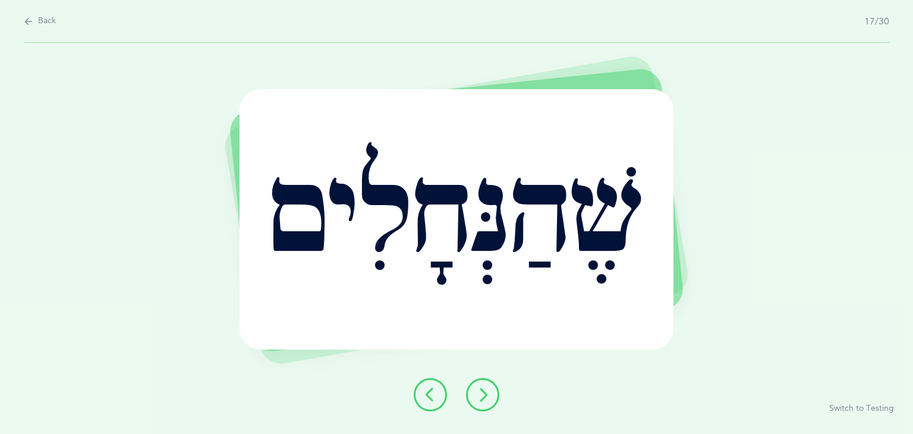
click at [483, 393] on icon at bounding box center [482, 395] width 14 height 14
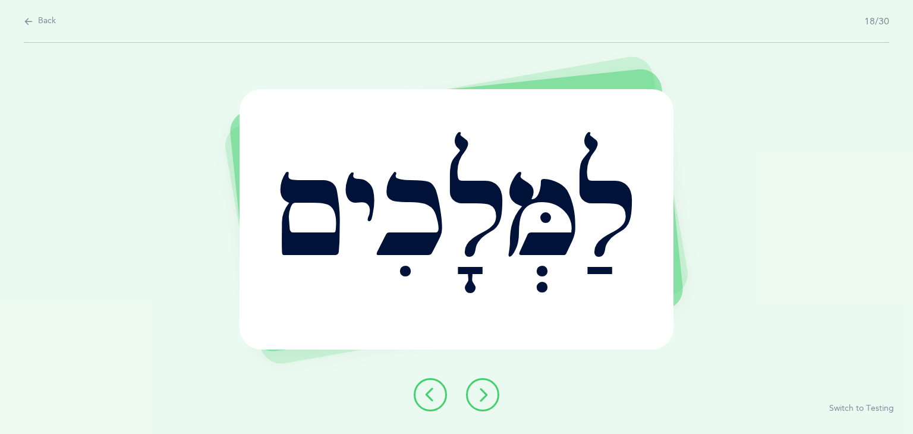
click at [492, 371] on div "לַמְּלָכִים Report incorrect word Switch to Testing" at bounding box center [456, 238] width 913 height 391
click at [486, 388] on icon at bounding box center [482, 395] width 14 height 14
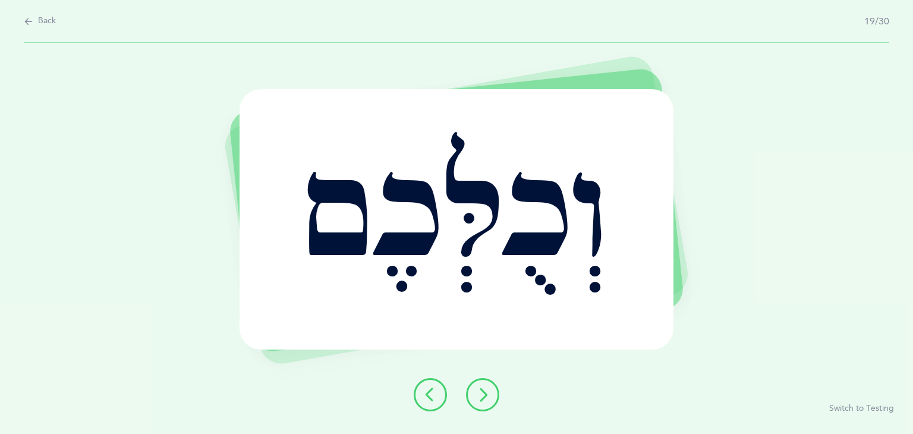
click at [499, 395] on div at bounding box center [456, 394] width 105 height 33
click at [484, 395] on icon at bounding box center [482, 395] width 14 height 14
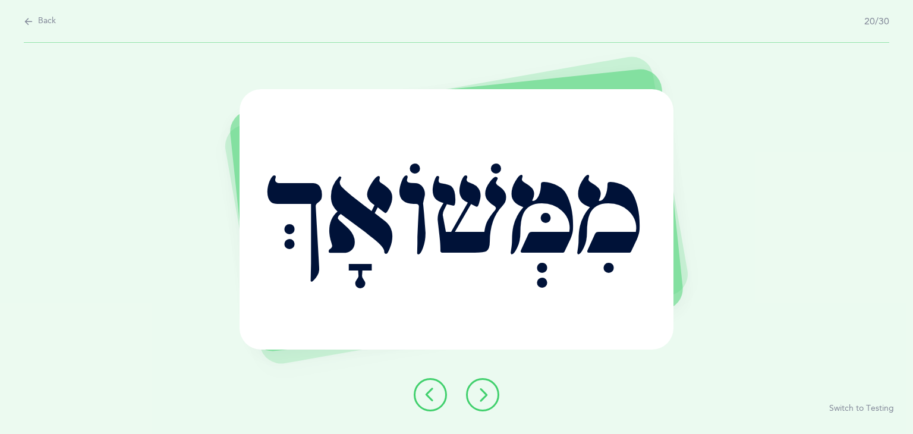
click at [494, 386] on button at bounding box center [482, 394] width 33 height 33
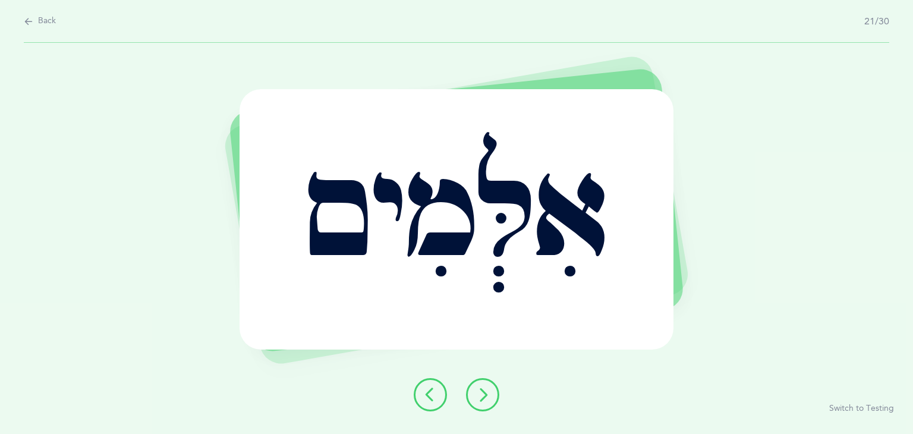
click at [486, 389] on icon at bounding box center [482, 395] width 14 height 14
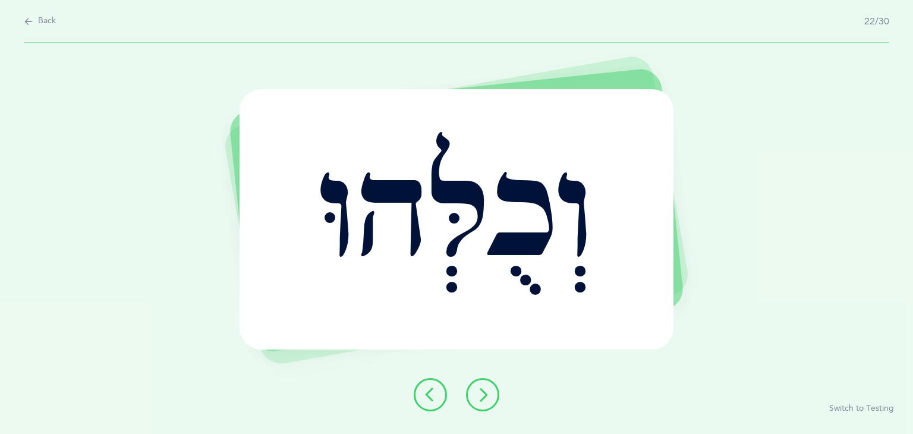
click at [485, 393] on icon at bounding box center [482, 395] width 14 height 14
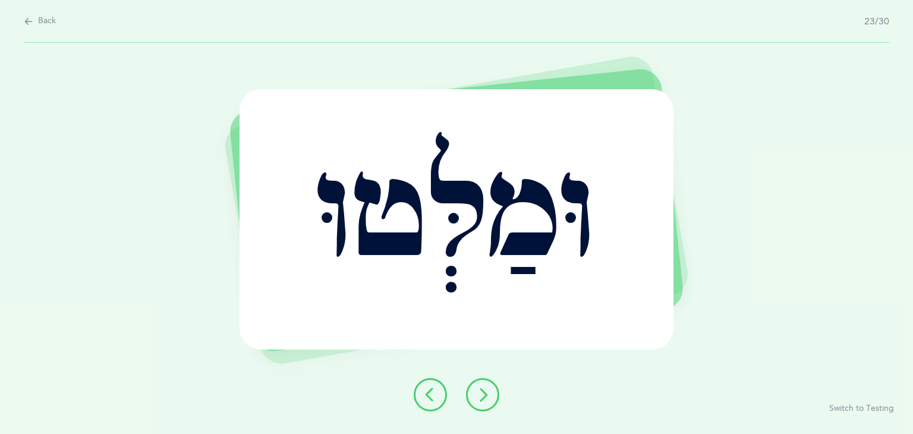
click at [445, 395] on button at bounding box center [430, 394] width 33 height 33
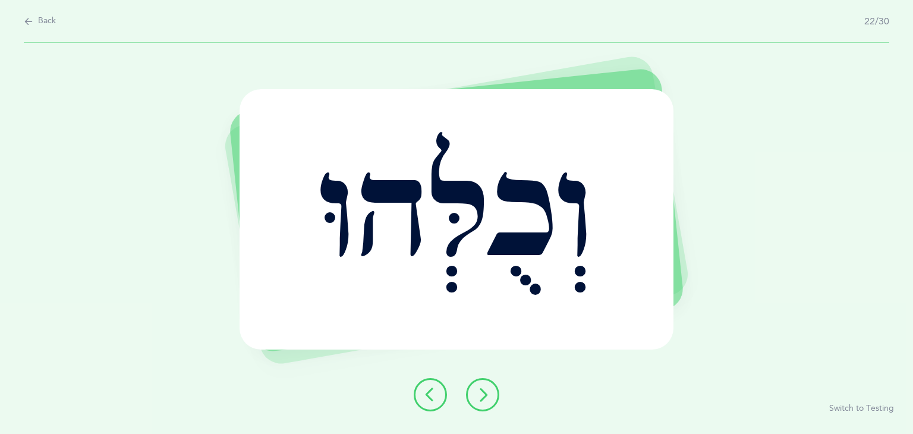
click at [488, 395] on icon at bounding box center [482, 395] width 14 height 14
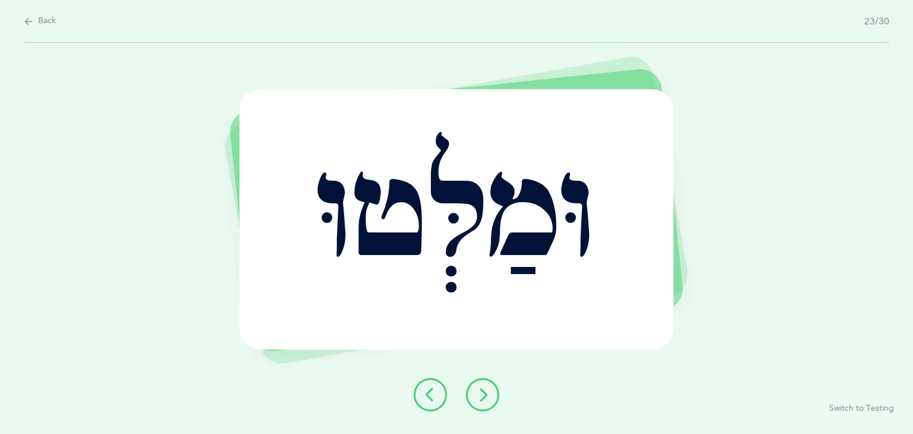
click at [489, 386] on button at bounding box center [482, 394] width 33 height 33
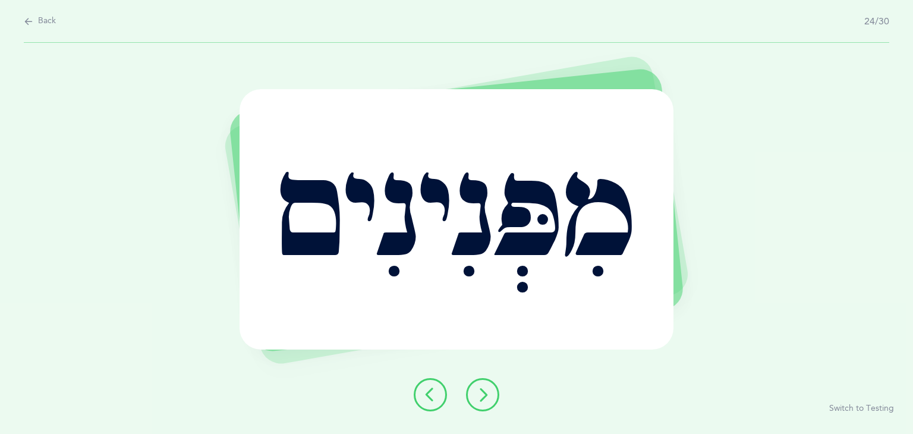
click at [484, 394] on icon at bounding box center [482, 395] width 14 height 14
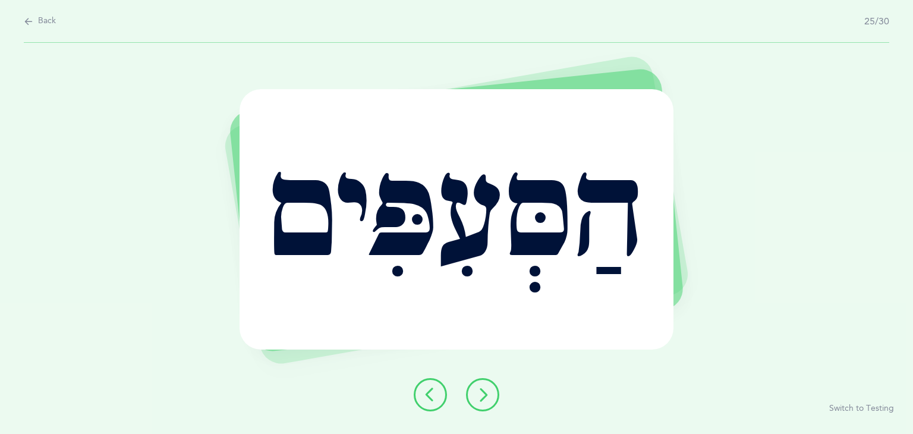
click at [490, 388] on button at bounding box center [482, 394] width 33 height 33
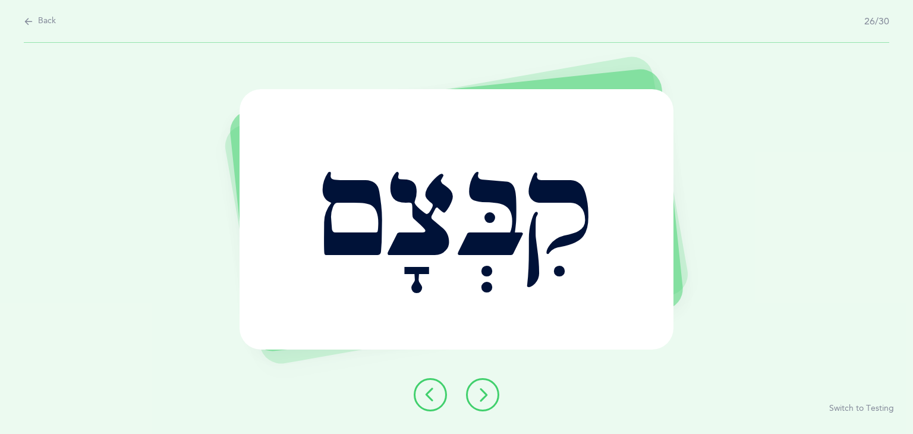
click at [478, 385] on button at bounding box center [482, 394] width 33 height 33
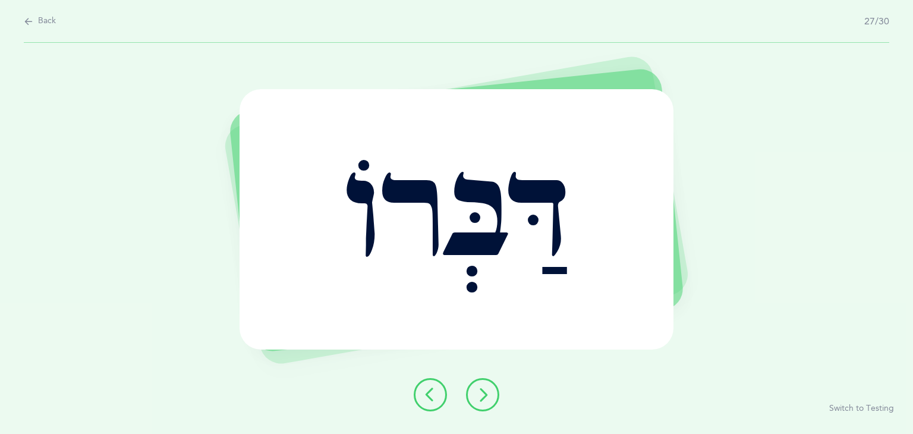
click at [468, 406] on div at bounding box center [456, 394] width 105 height 33
click at [475, 398] on icon at bounding box center [482, 395] width 14 height 14
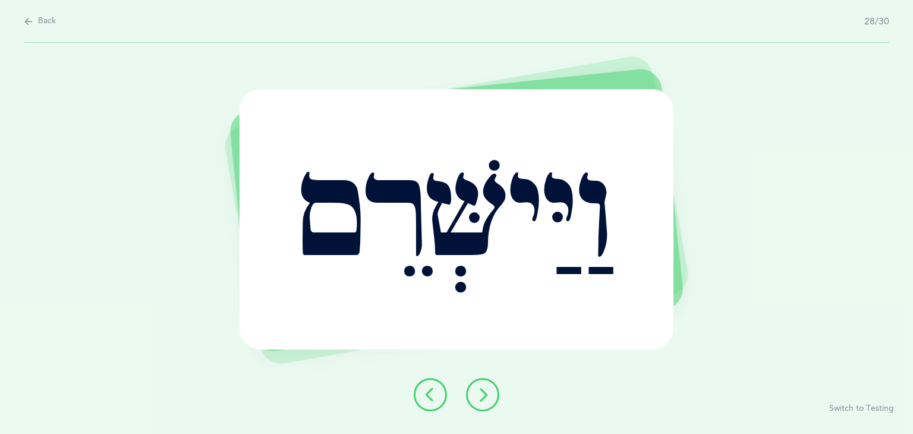
click at [507, 369] on div "וַיַּישְּׁרֵם Report incorrect word Switch to Testing" at bounding box center [456, 238] width 913 height 391
click at [486, 391] on icon at bounding box center [482, 395] width 14 height 14
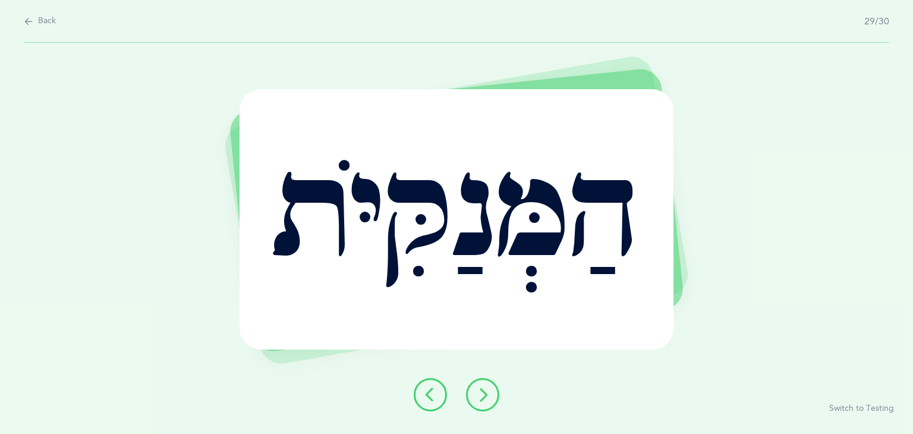
click at [490, 383] on button at bounding box center [482, 394] width 33 height 33
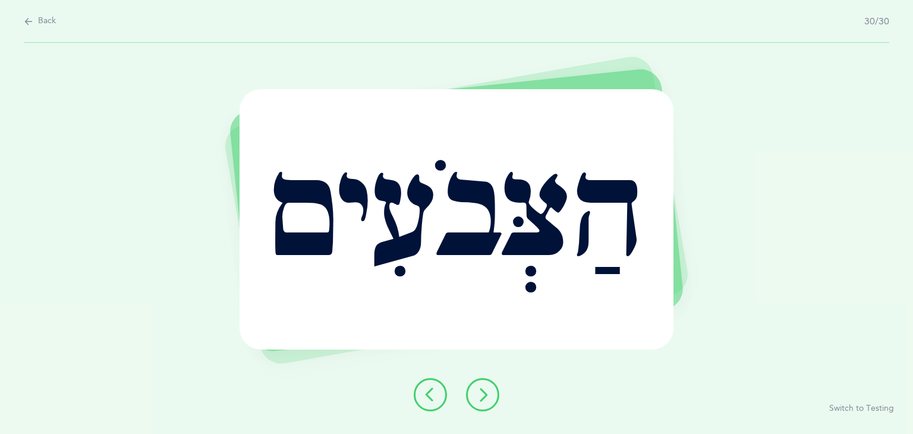
click at [487, 384] on button at bounding box center [482, 394] width 33 height 33
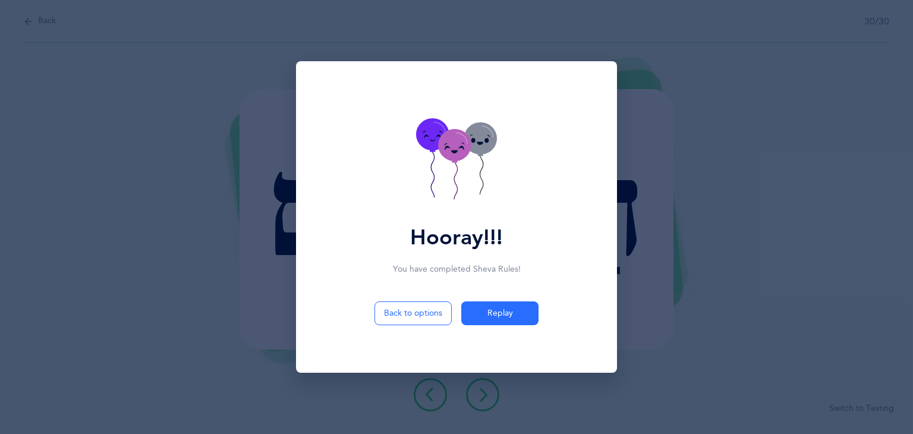
click at [458, 148] on icon at bounding box center [454, 145] width 33 height 32
